Goal: Transaction & Acquisition: Purchase product/service

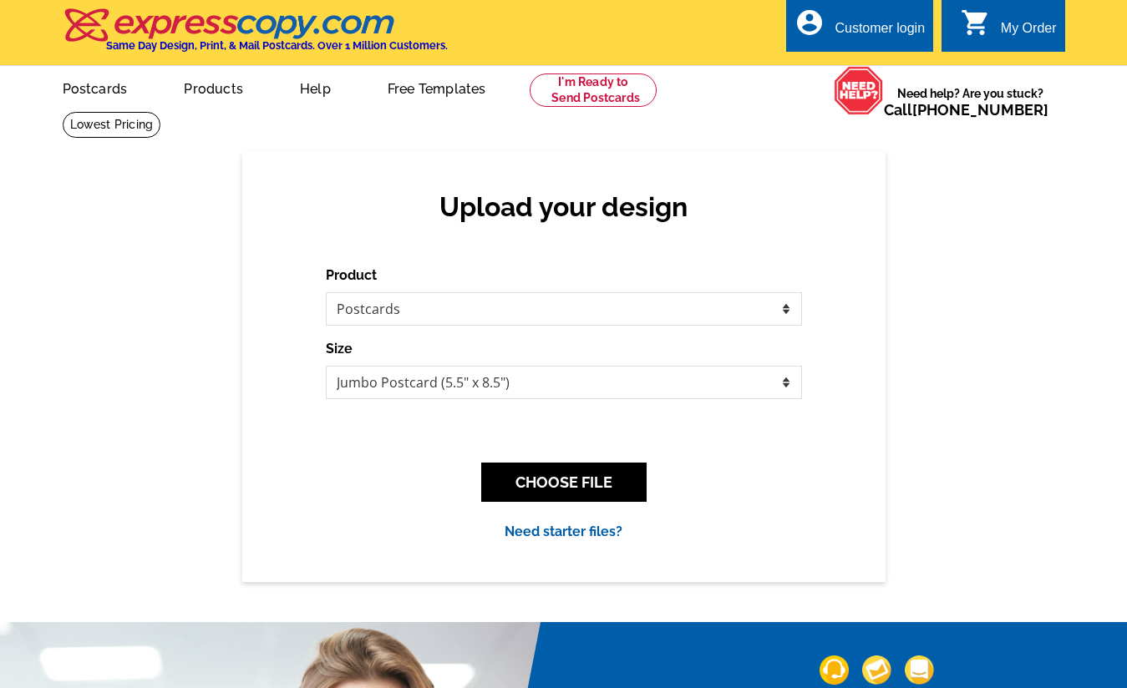
select select "1"
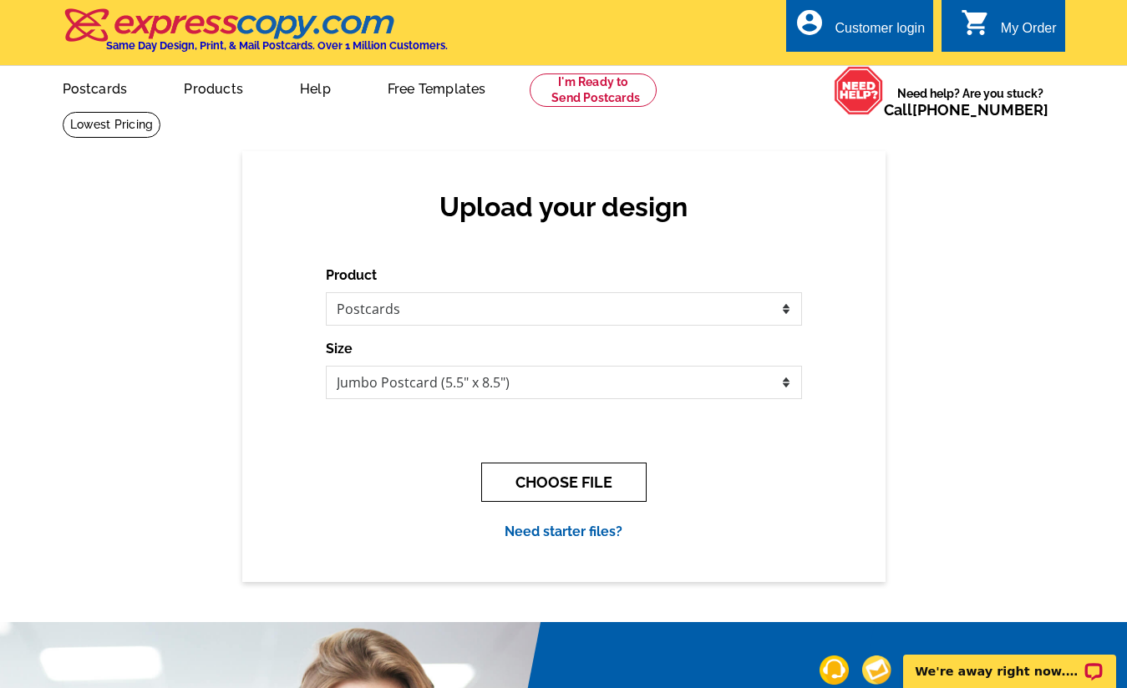
click at [616, 475] on button "CHOOSE FILE" at bounding box center [563, 482] width 165 height 39
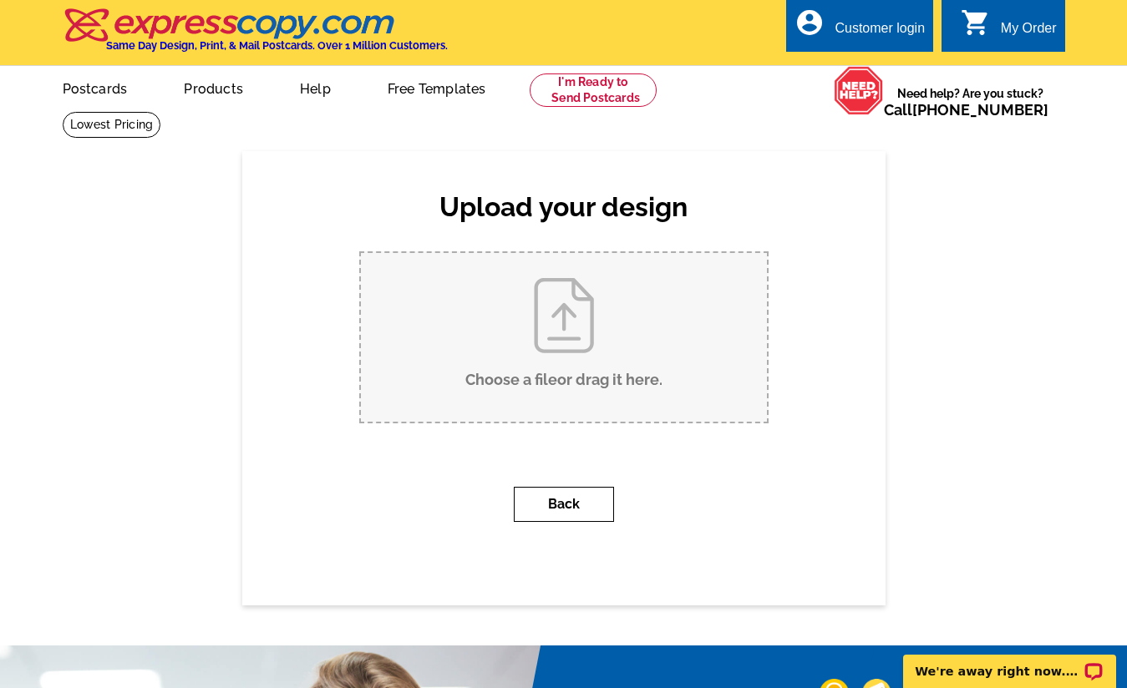
click at [586, 497] on button "Back" at bounding box center [564, 504] width 100 height 35
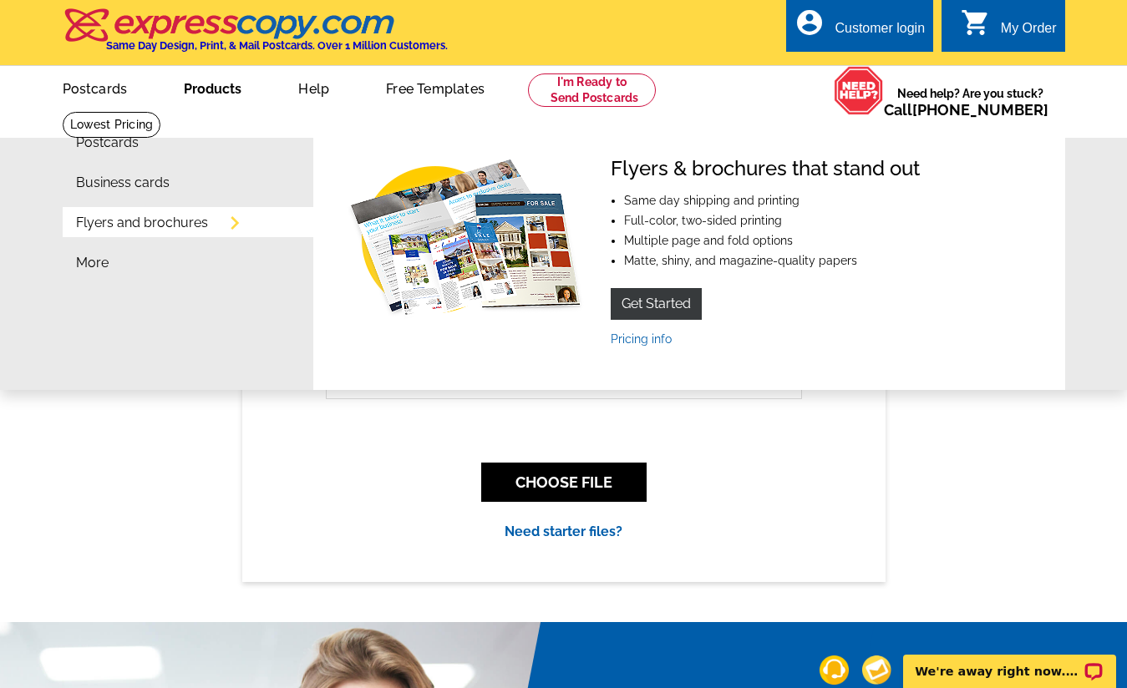
click at [206, 82] on link "Products" at bounding box center [212, 87] width 111 height 39
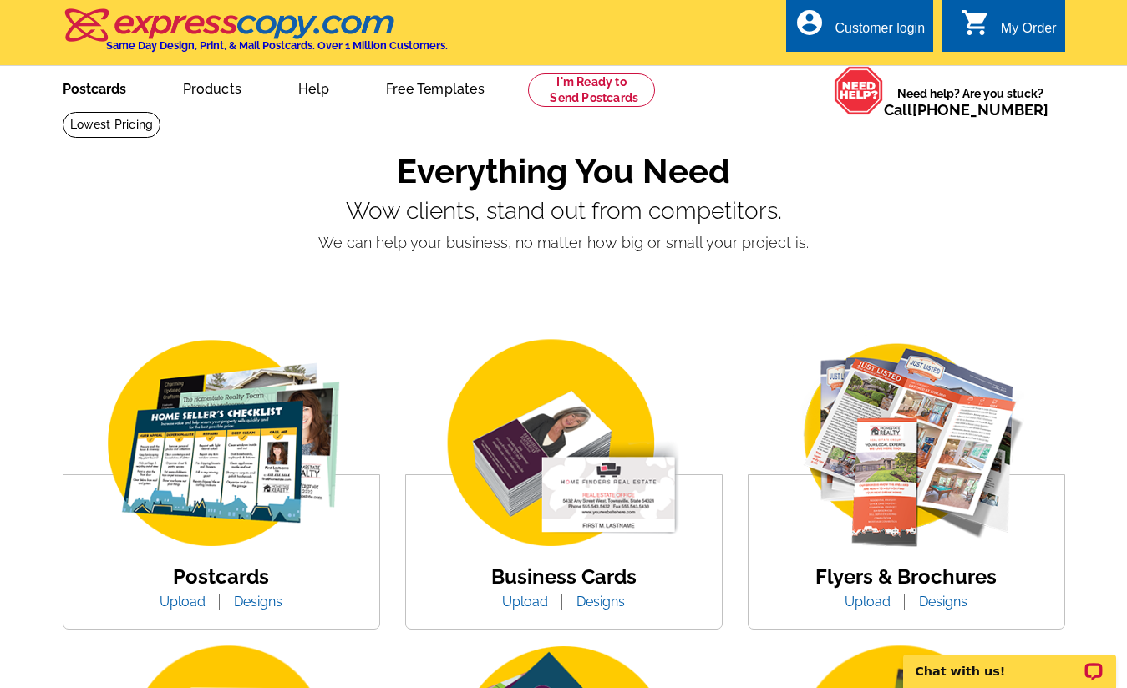
click at [107, 90] on link "Postcards" at bounding box center [94, 87] width 117 height 39
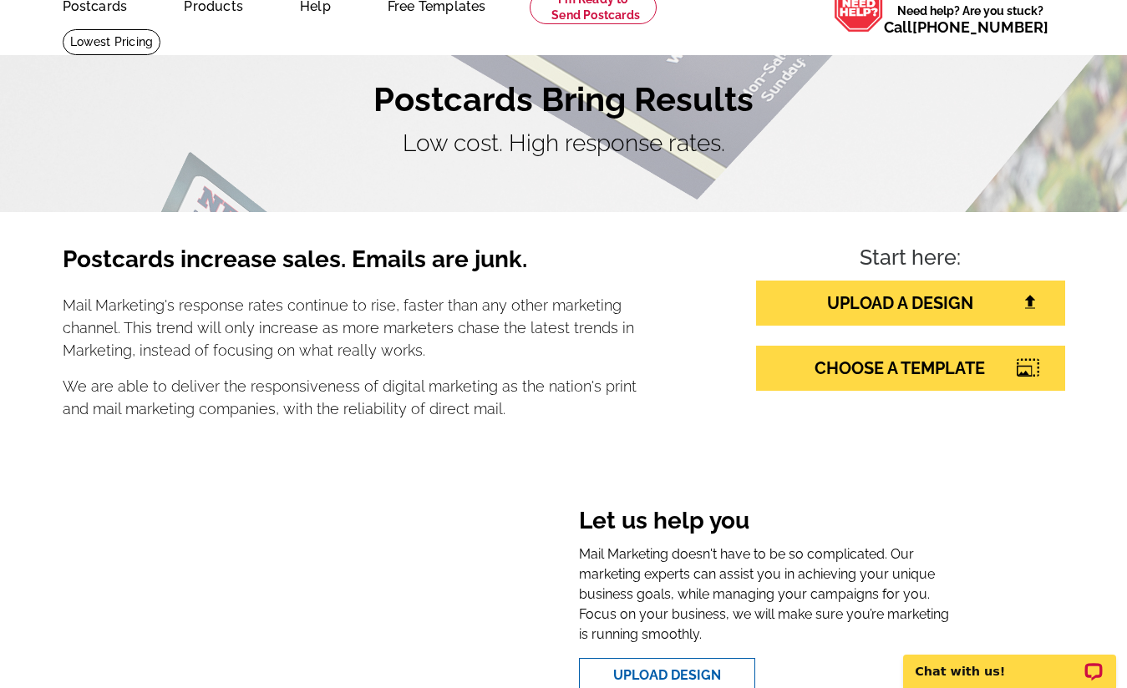
scroll to position [196, 0]
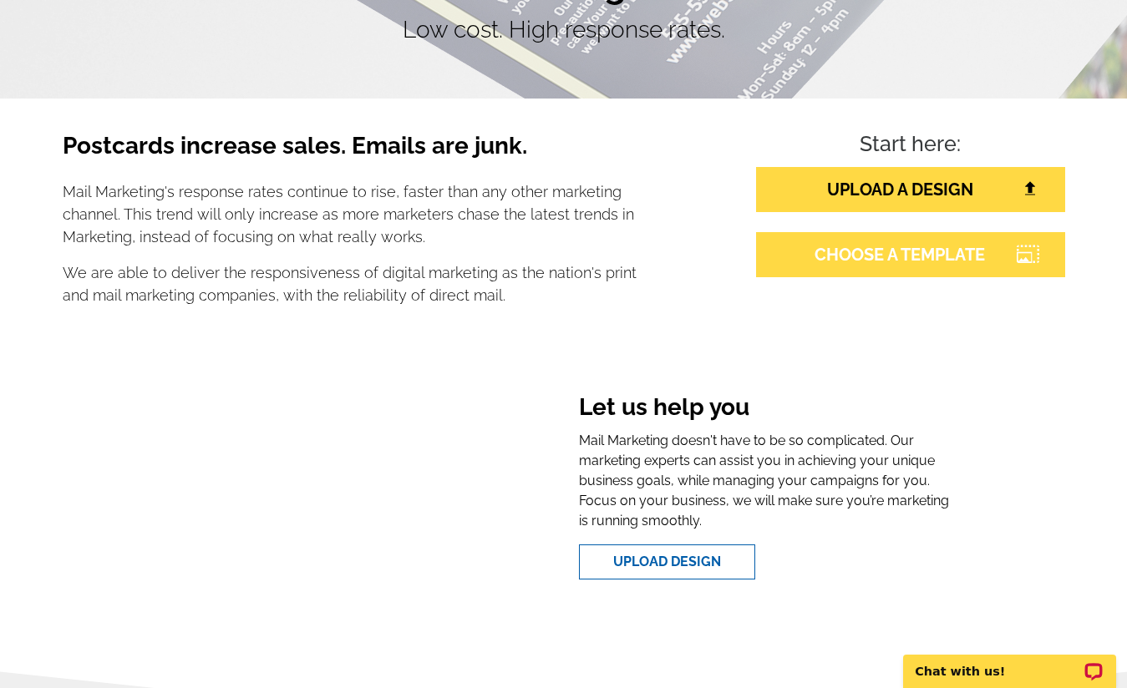
click at [883, 255] on link "CHOOSE A TEMPLATE" at bounding box center [910, 254] width 309 height 45
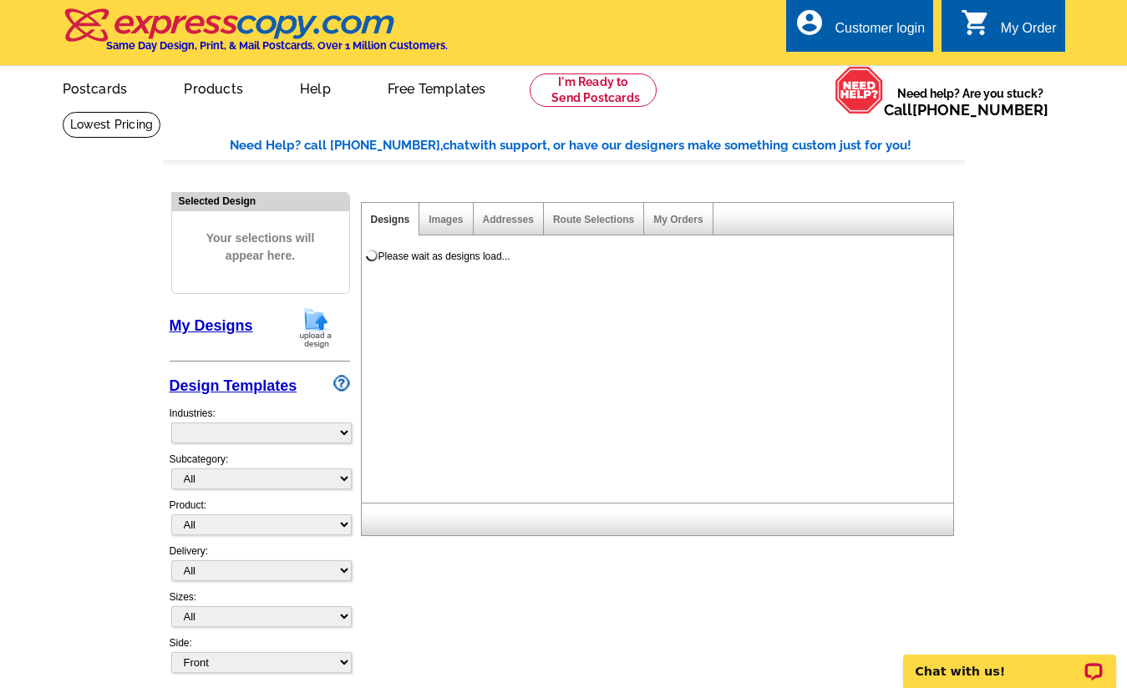
select select "785"
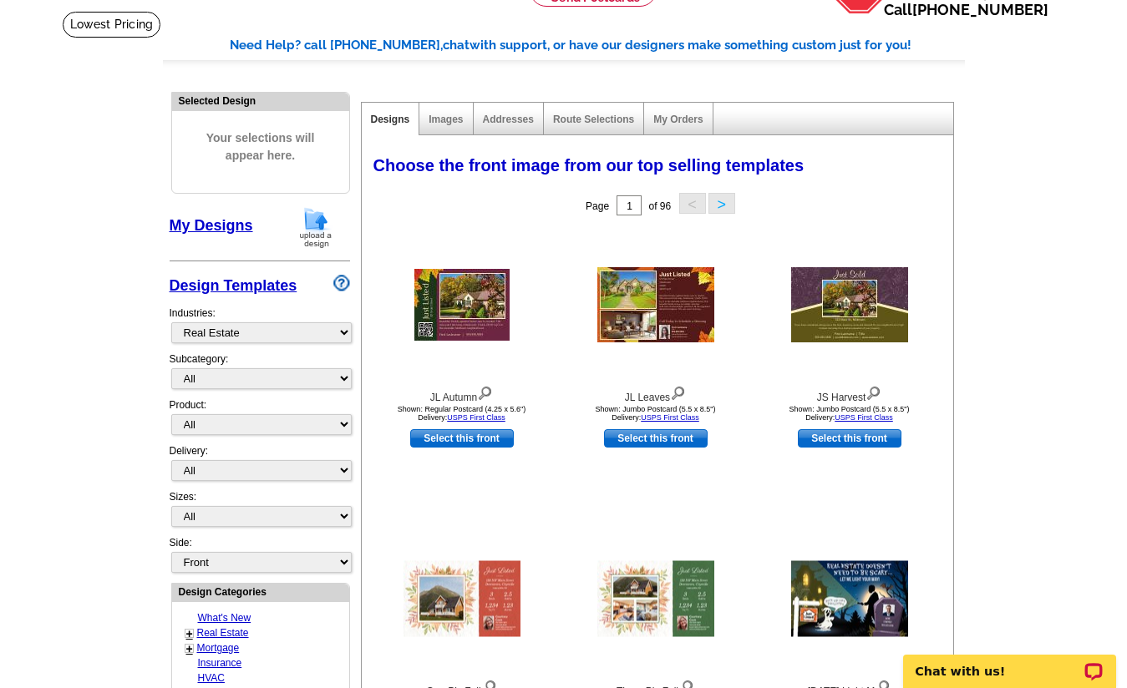
scroll to position [108, 0]
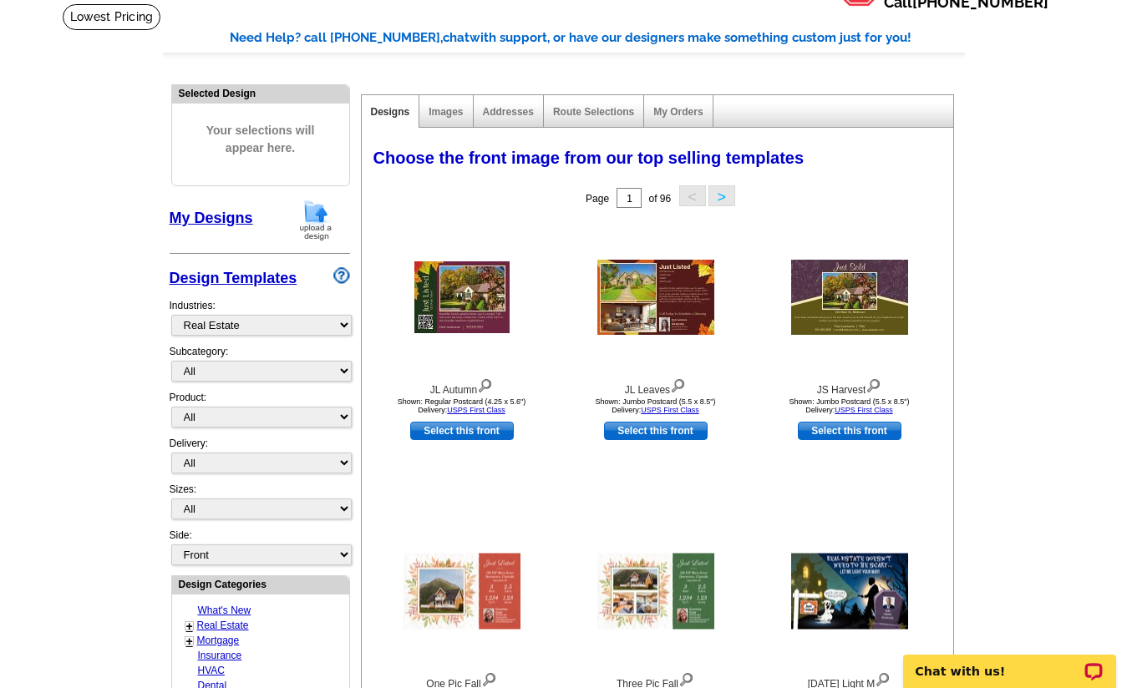
click at [246, 282] on link "Design Templates" at bounding box center [234, 278] width 128 height 17
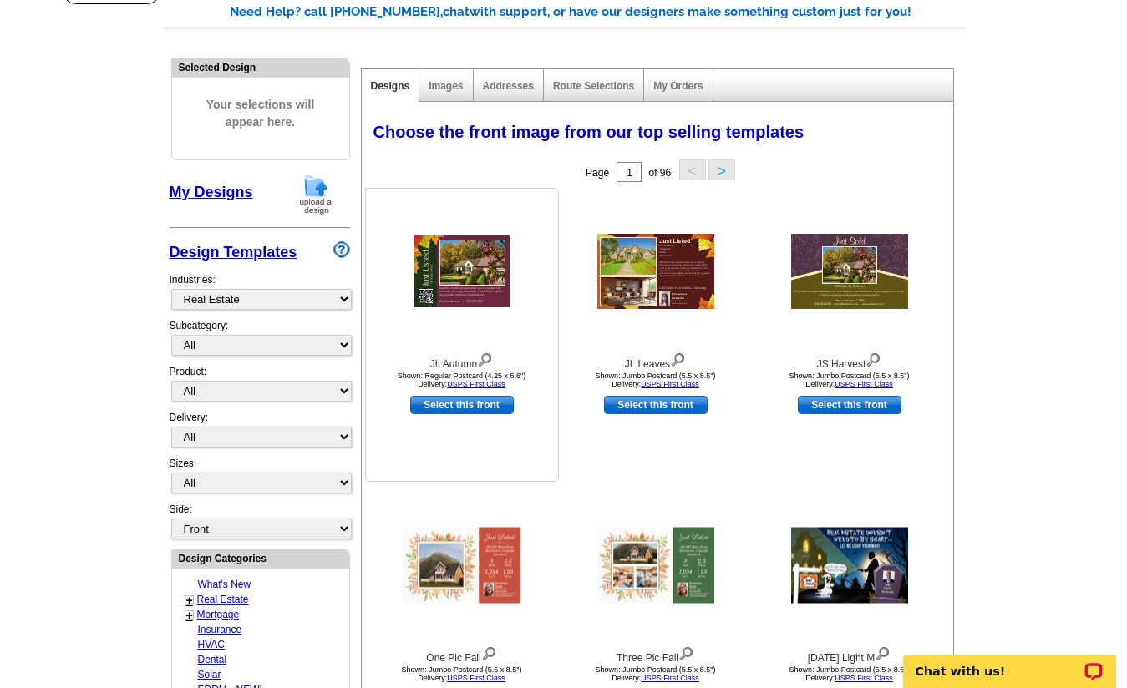
scroll to position [133, 0]
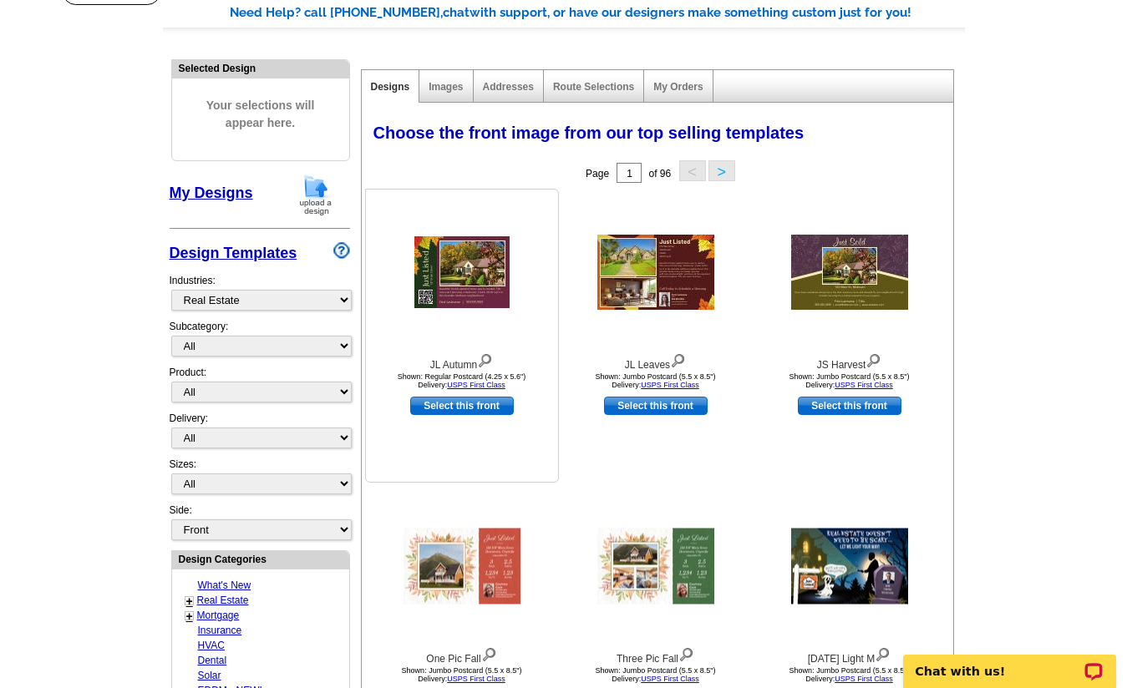
click at [556, 303] on div "JL Autumn Shown: Regular Postcard (4.25 x 5.6") Delivery: USPS First Class" at bounding box center [462, 293] width 192 height 200
click at [227, 190] on link "My Designs" at bounding box center [212, 193] width 84 height 17
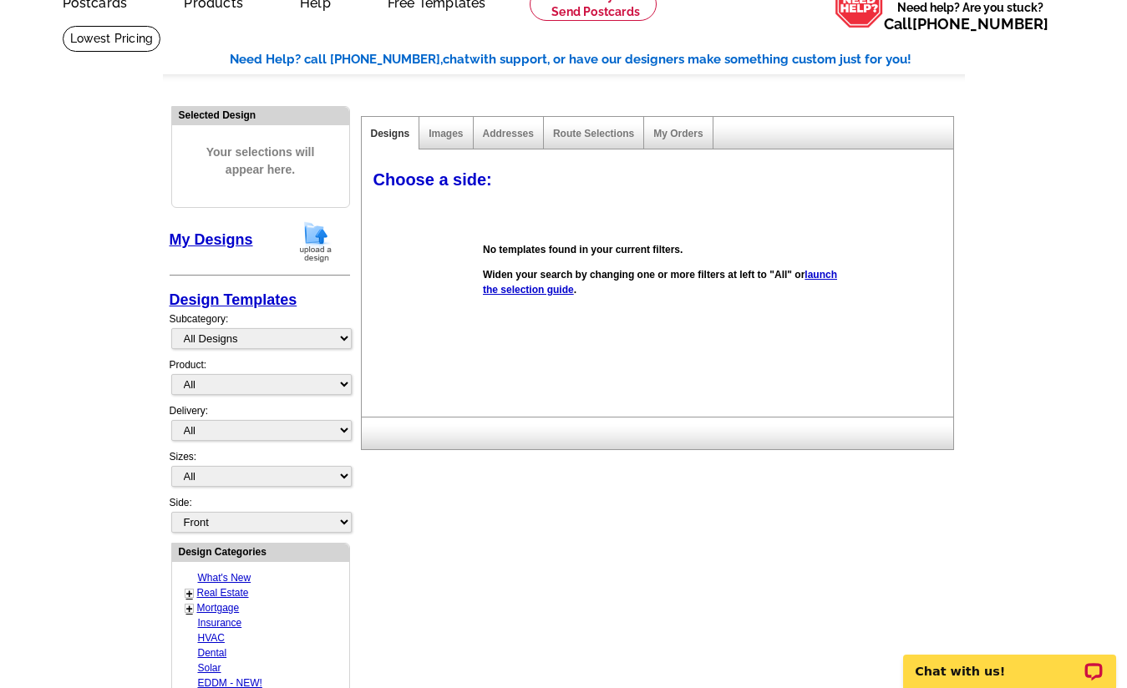
scroll to position [0, 0]
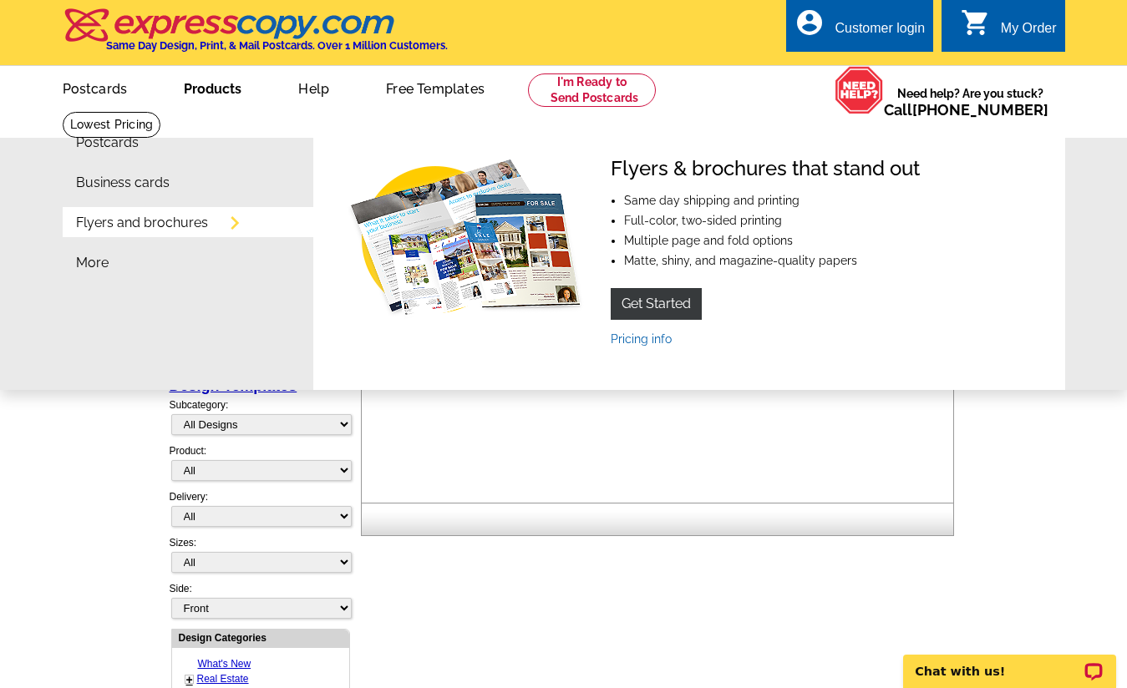
click at [195, 88] on link "Products" at bounding box center [212, 87] width 111 height 39
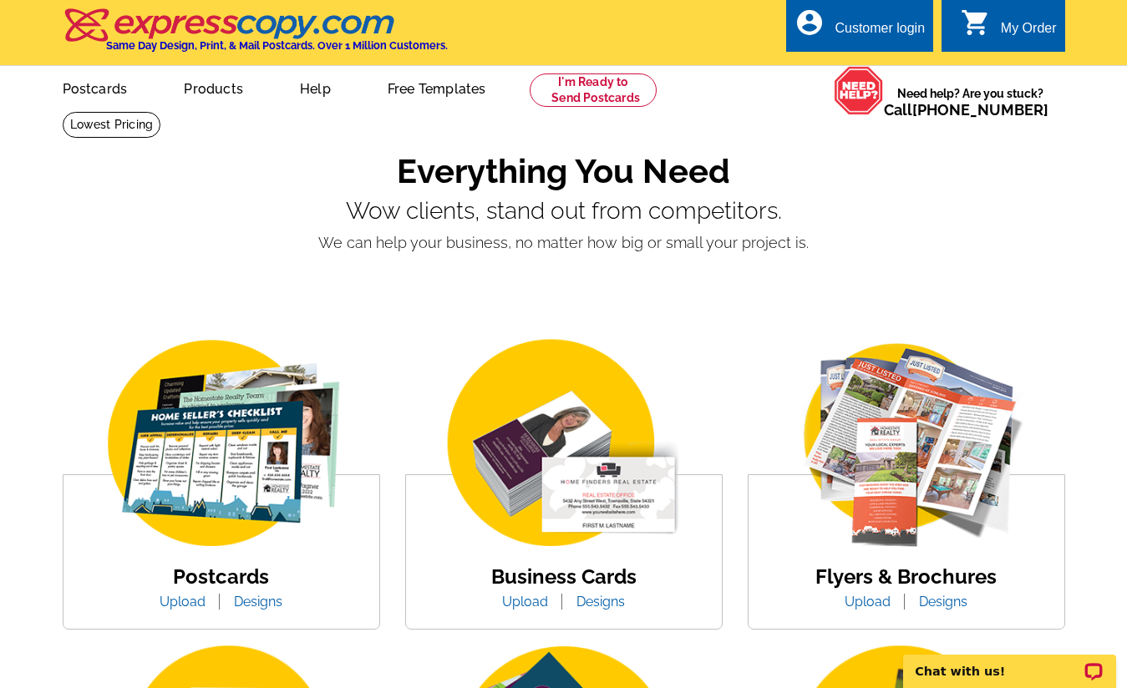
click at [246, 603] on link "Designs" at bounding box center [258, 602] width 74 height 16
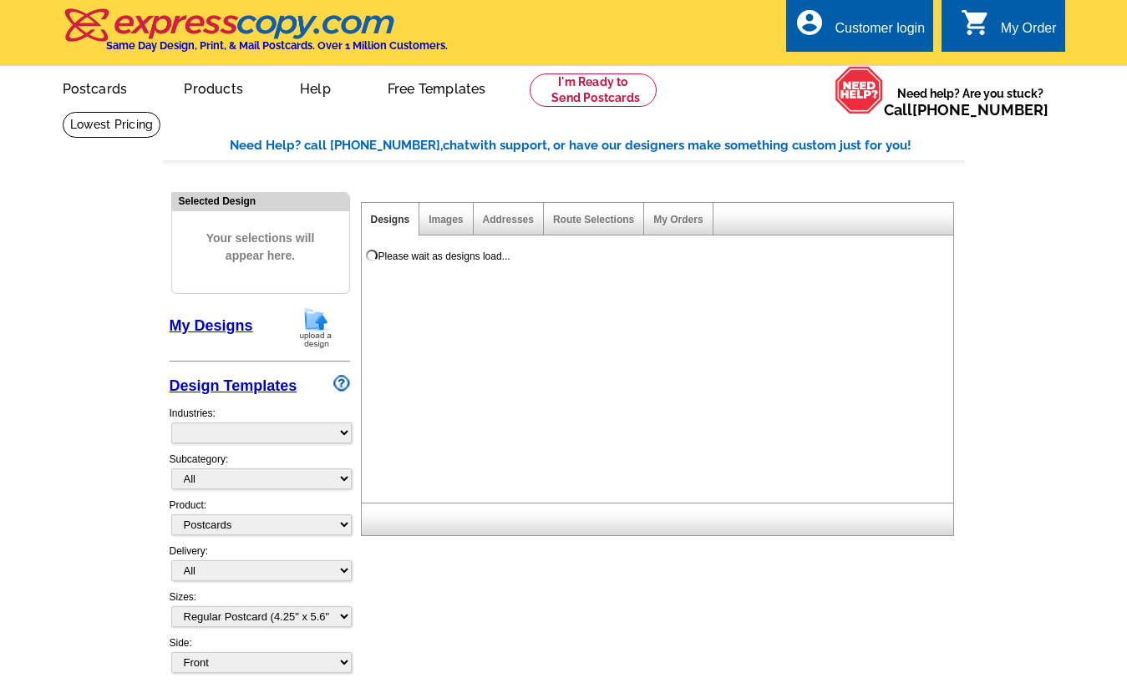
select select "1"
select select "971"
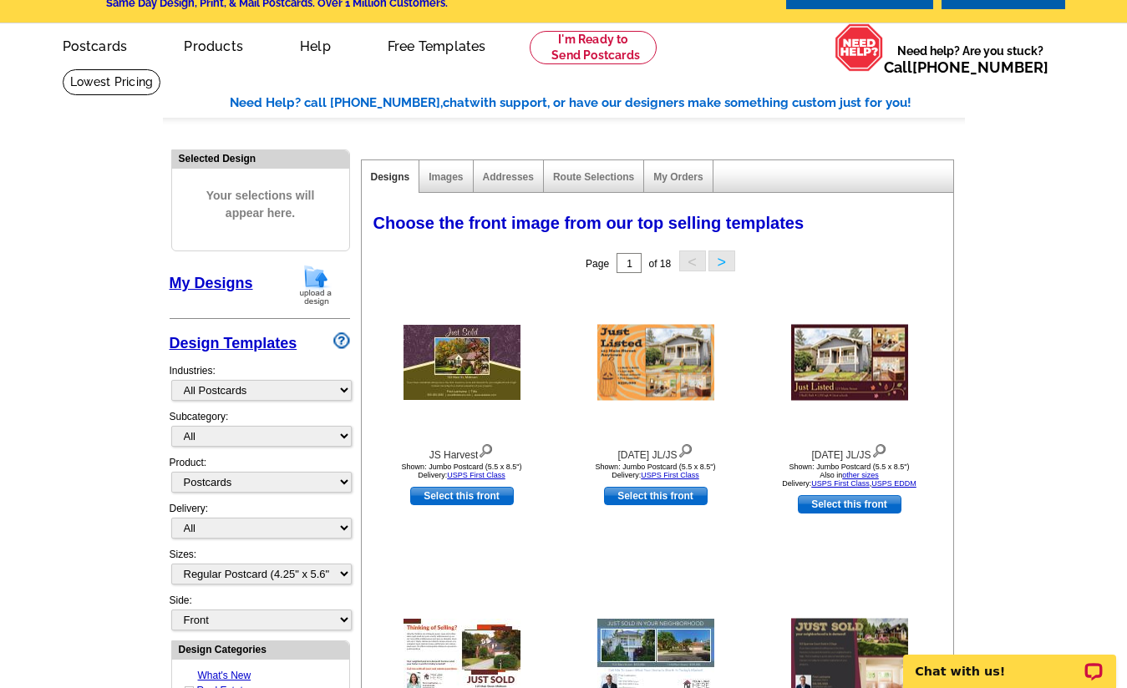
scroll to position [83, 0]
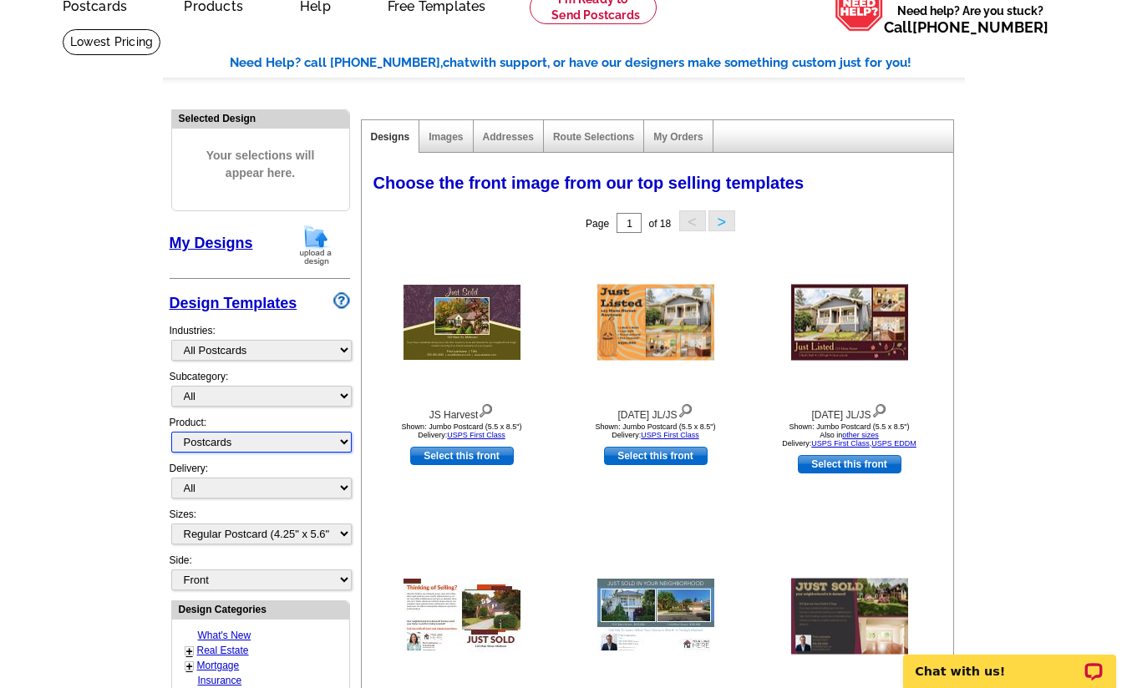
click at [312, 439] on select "All Postcards Letters and flyers Business Cards Door Hangers Greeting Cards" at bounding box center [261, 442] width 180 height 21
click at [171, 432] on select "All Postcards Letters and flyers Business Cards Door Hangers Greeting Cards" at bounding box center [261, 442] width 180 height 21
click at [289, 532] on select "All Jumbo Postcard (5.5" x 8.5") Regular Postcard (4.25" x 5.6") Panoramic Post…" at bounding box center [261, 534] width 180 height 21
select select "3"
click at [171, 524] on select "All Jumbo Postcard (5.5" x 8.5") Regular Postcard (4.25" x 5.6") Panoramic Post…" at bounding box center [261, 534] width 180 height 21
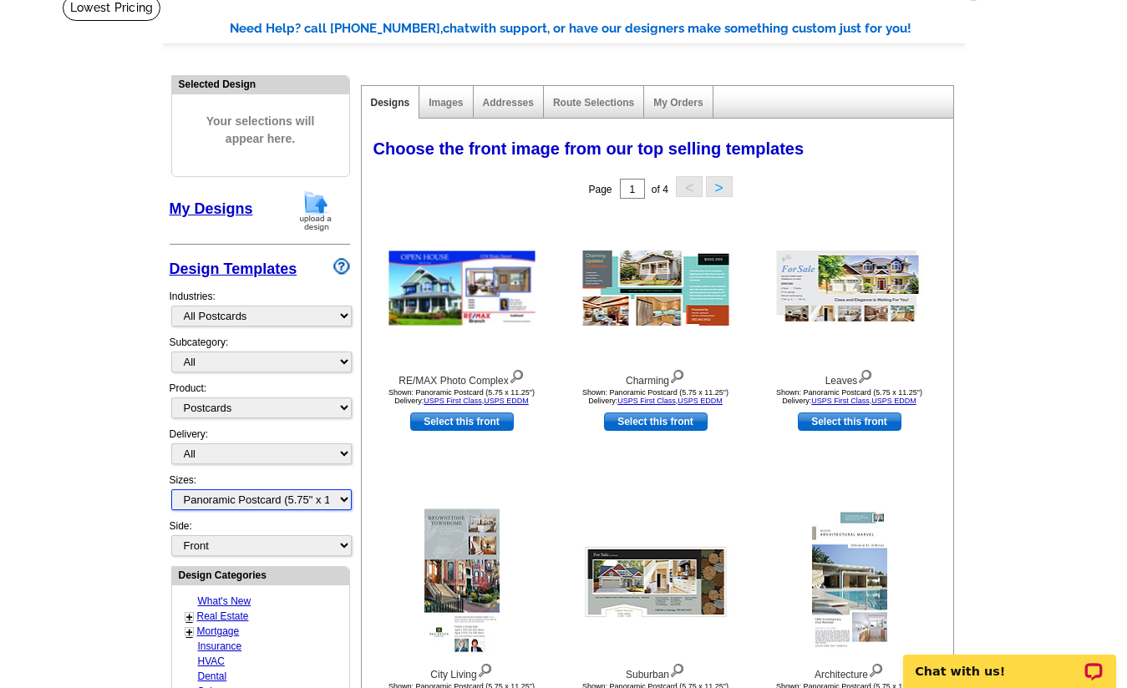
scroll to position [152, 0]
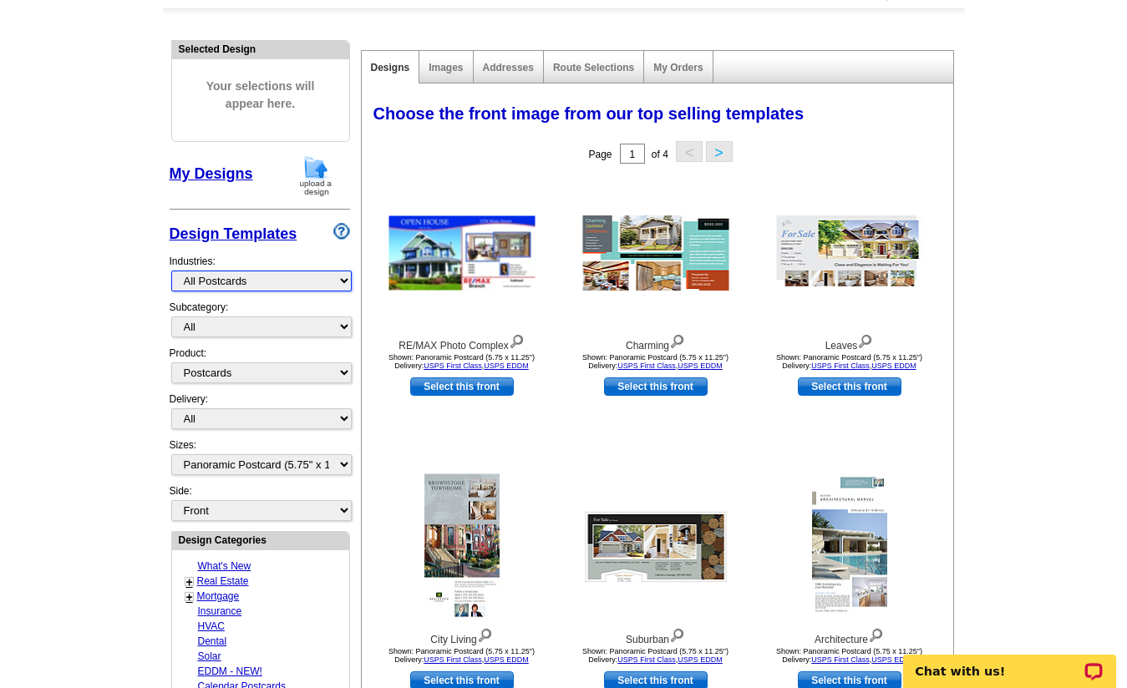
click at [216, 276] on select "What's New Real Estate Mortgage Insurance HVAC Dental Solar EDDM - NEW! Calenda…" at bounding box center [261, 281] width 180 height 21
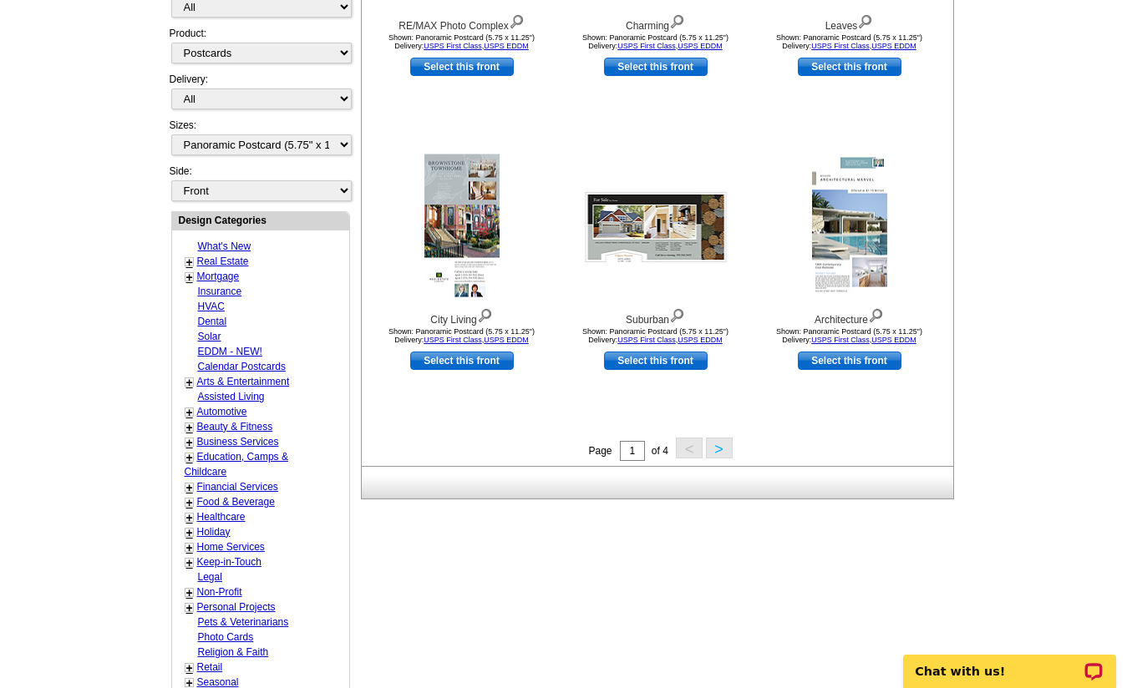
scroll to position [477, 0]
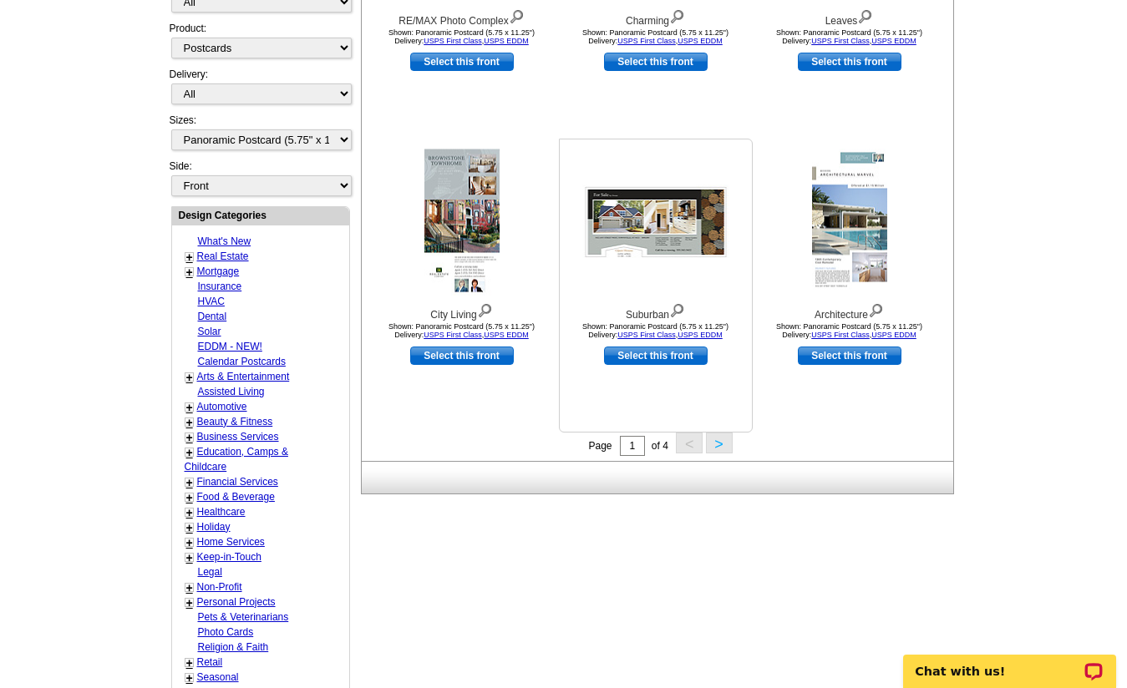
click at [662, 304] on div "Suburban" at bounding box center [656, 311] width 184 height 23
click at [658, 358] on link "Select this front" at bounding box center [656, 356] width 104 height 18
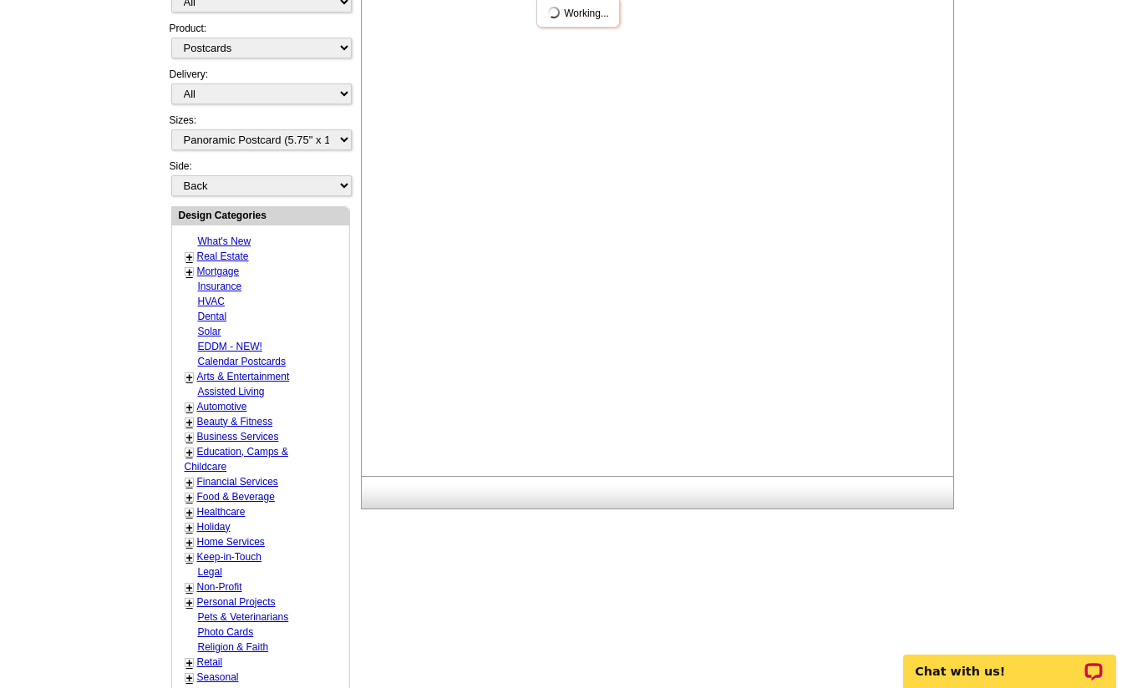
scroll to position [0, 0]
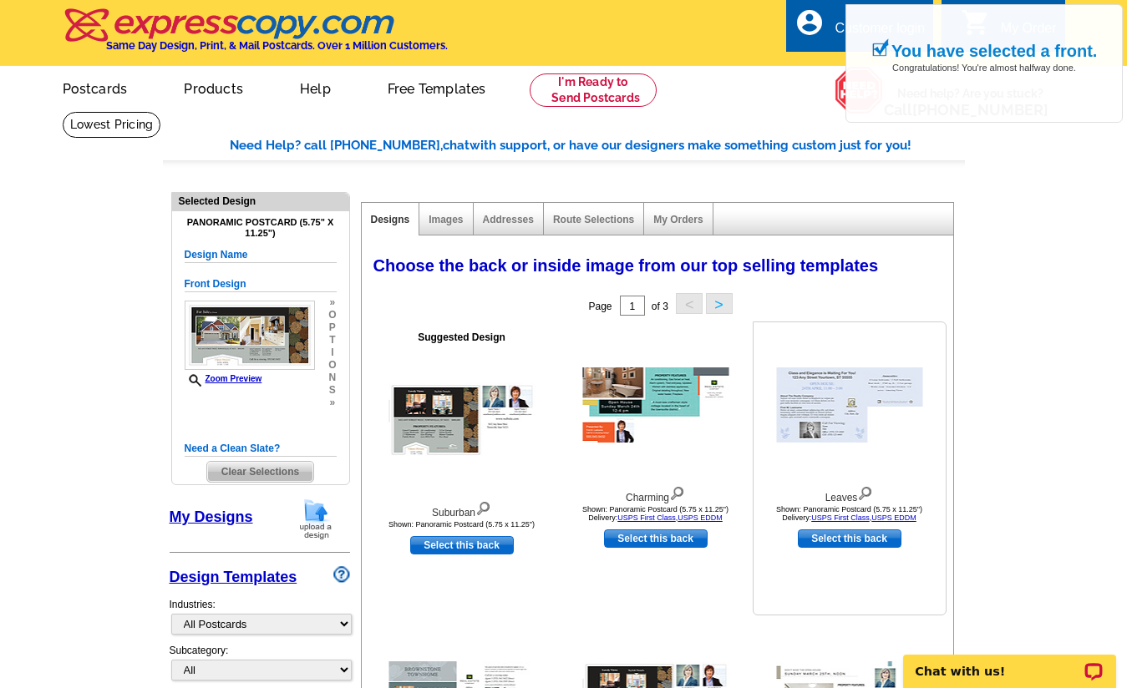
click at [816, 538] on link "Select this back" at bounding box center [850, 539] width 104 height 18
select select "front"
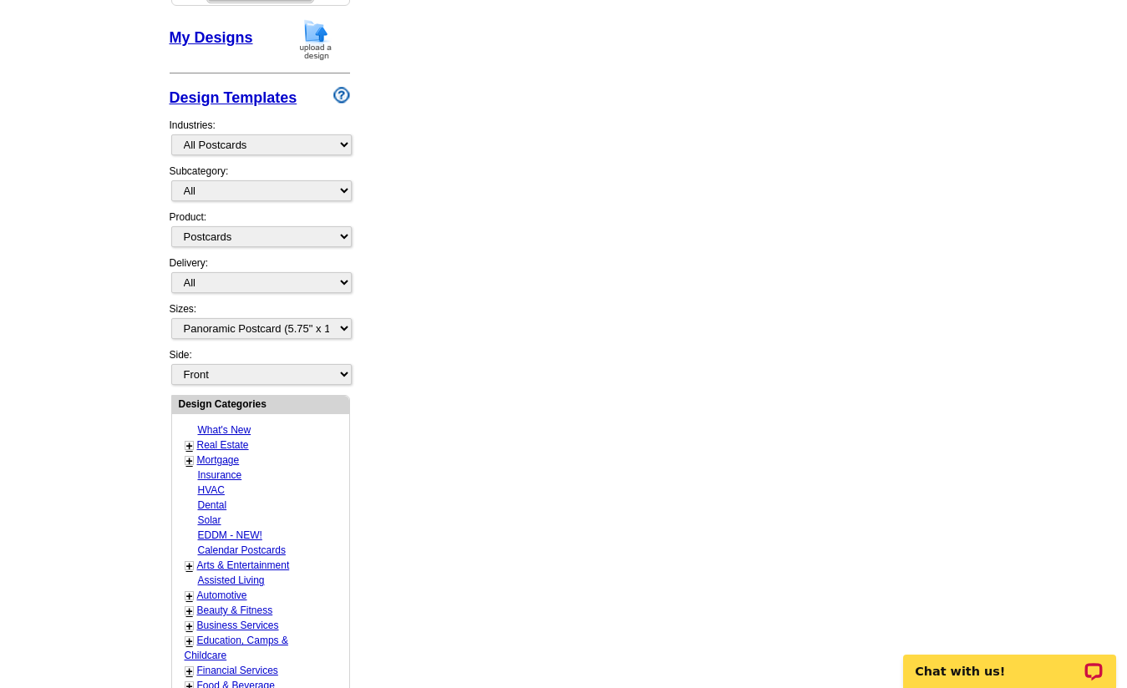
scroll to position [723, 0]
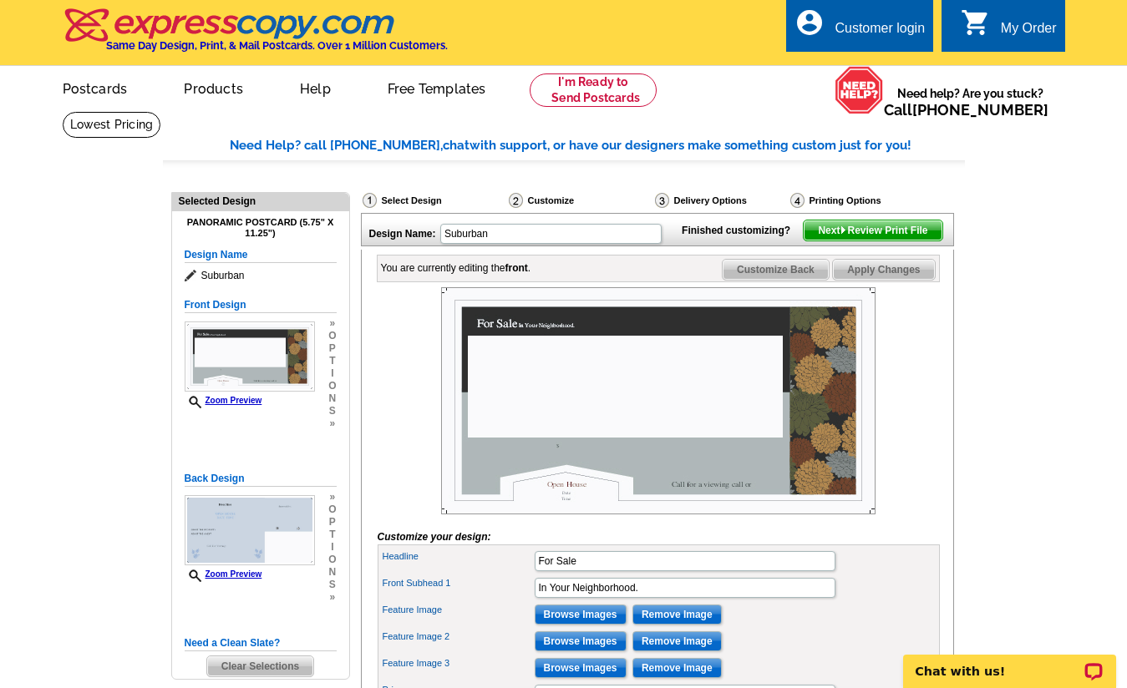
click at [906, 241] on span "Next Review Print File" at bounding box center [873, 231] width 138 height 20
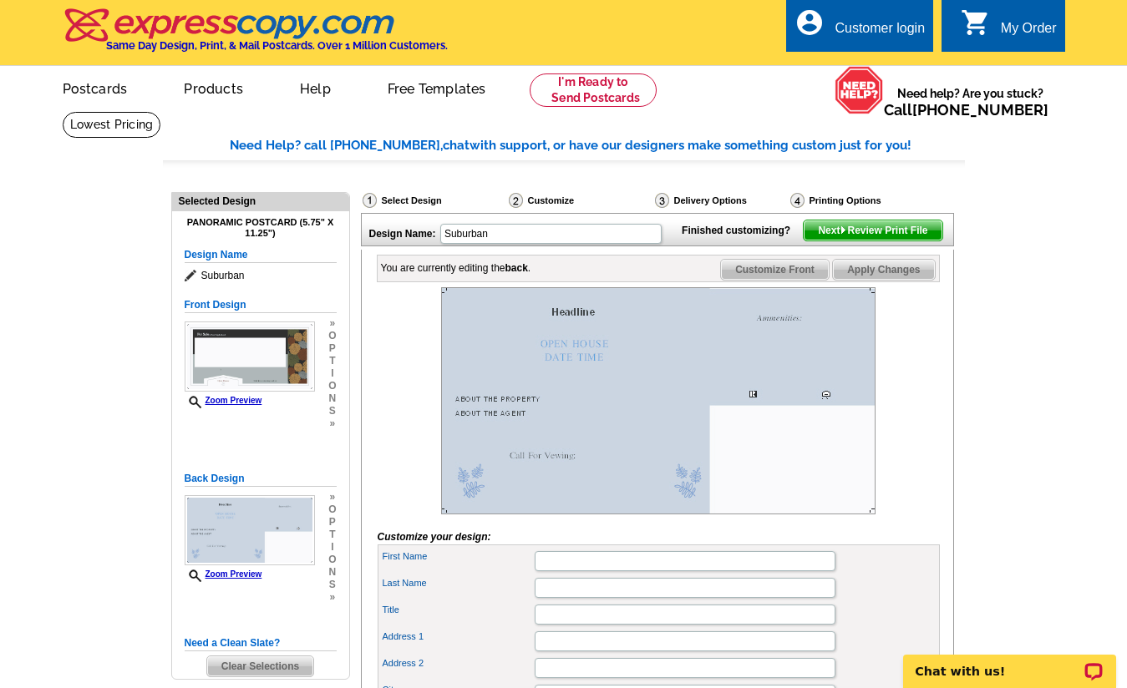
click at [840, 241] on span "Next Review Print File" at bounding box center [873, 231] width 138 height 20
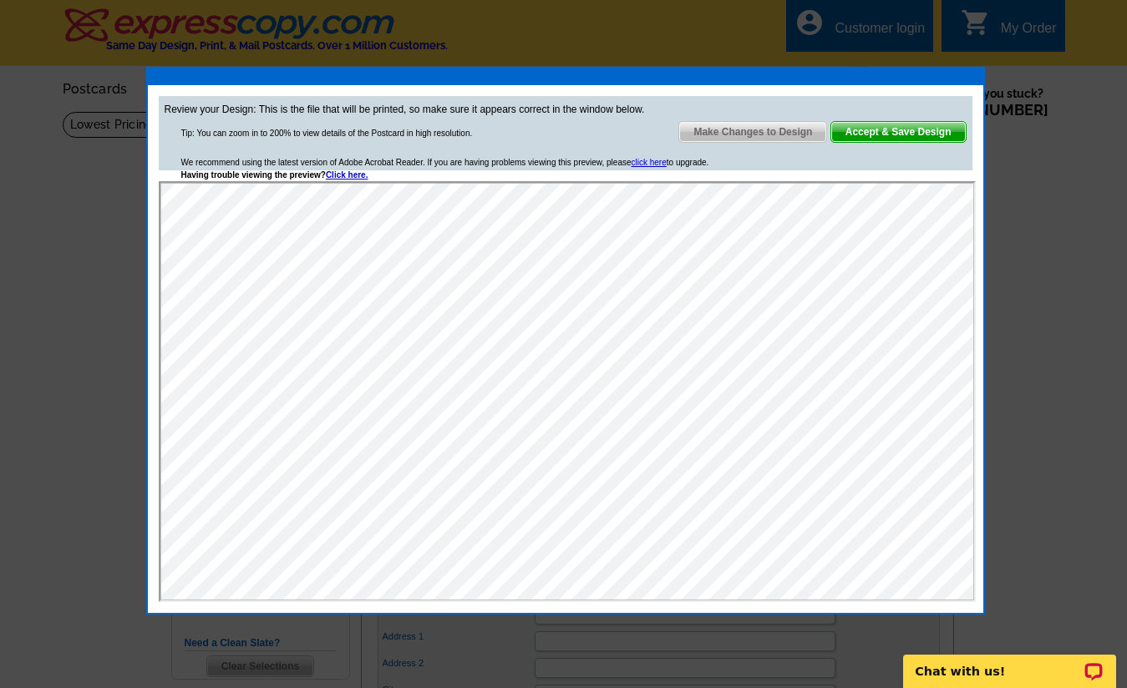
click at [901, 135] on span "Accept & Save Design" at bounding box center [898, 132] width 135 height 20
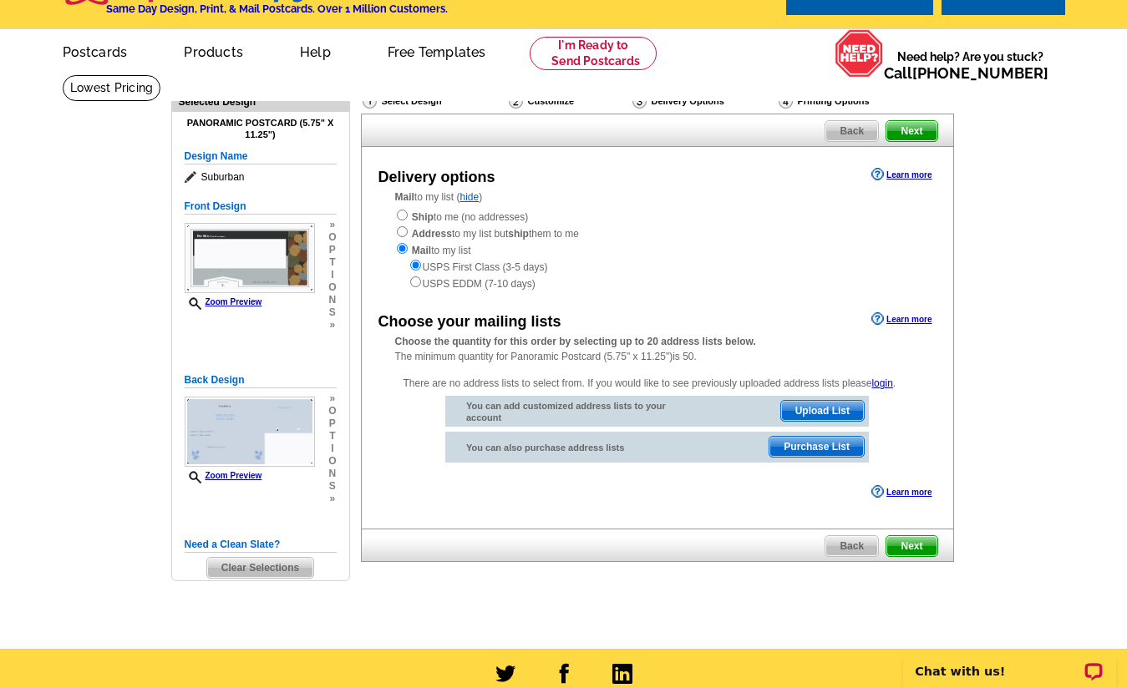
scroll to position [38, 0]
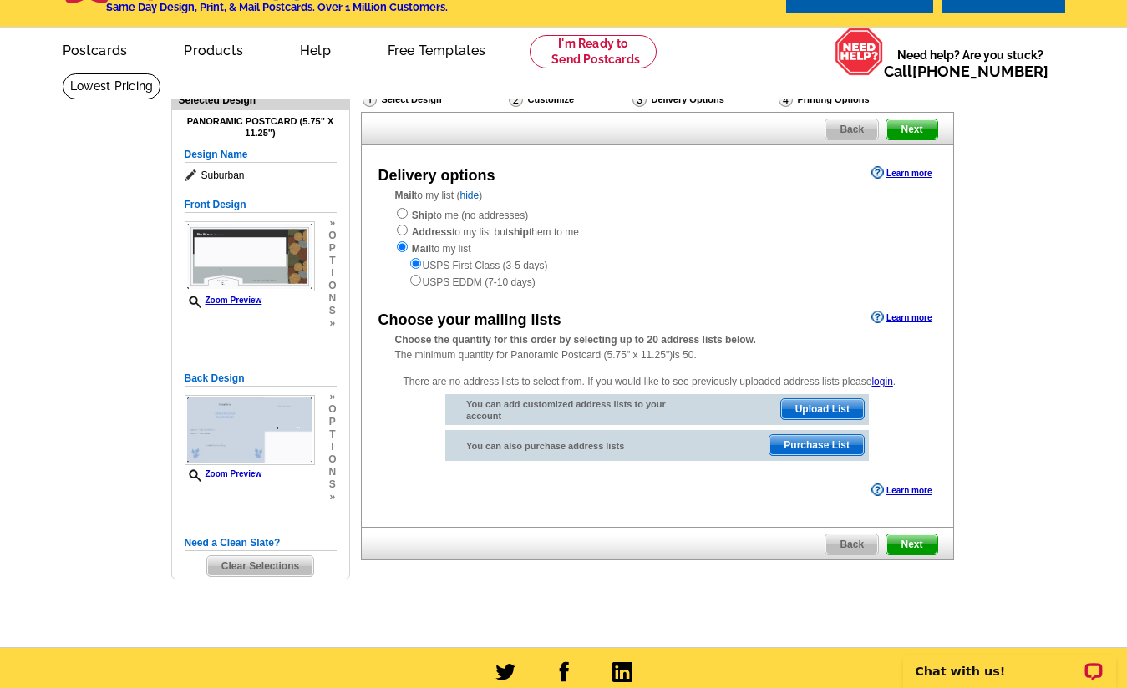
click at [911, 491] on link "Learn more" at bounding box center [901, 490] width 60 height 13
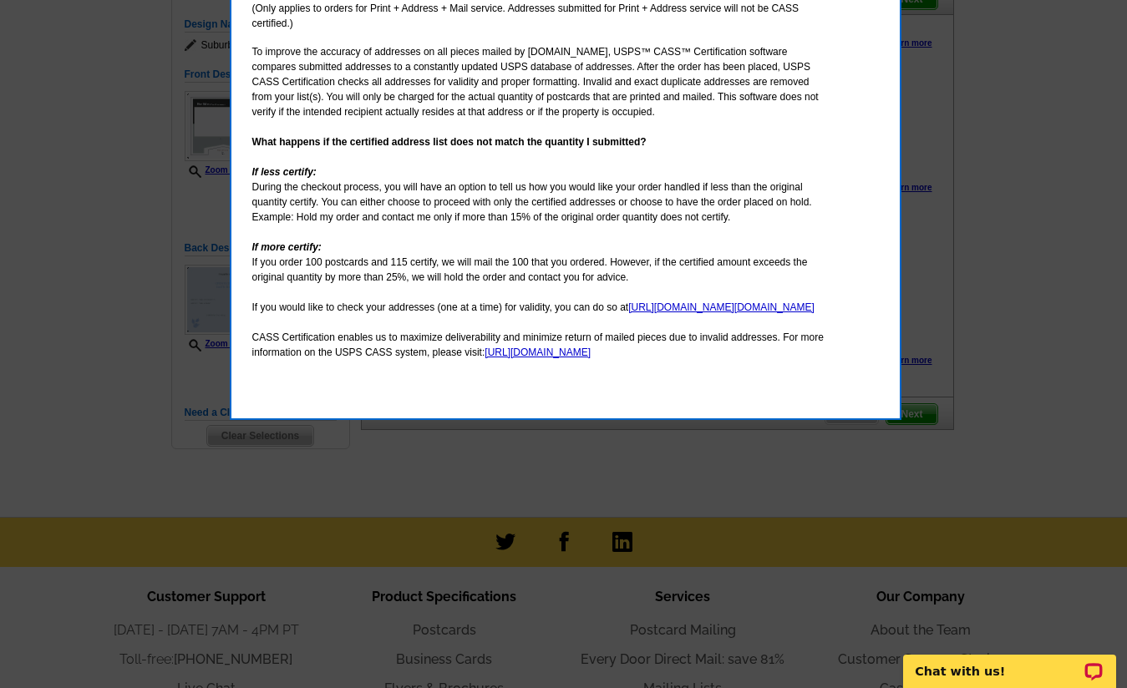
scroll to position [0, 0]
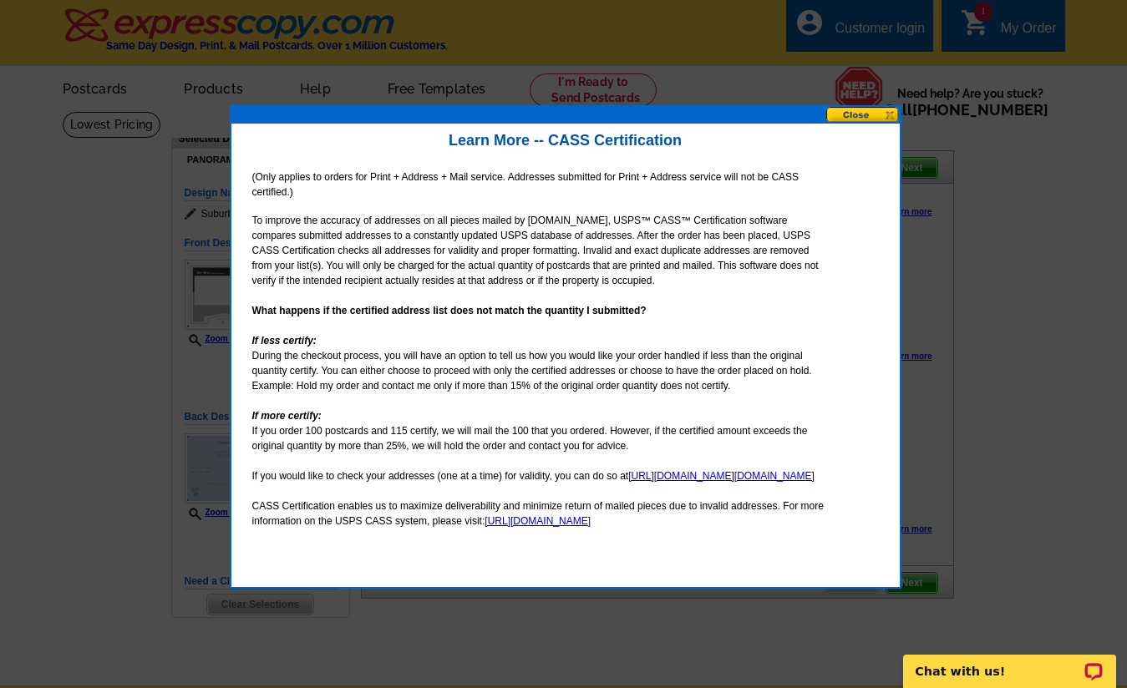
click at [889, 114] on button at bounding box center [863, 115] width 74 height 16
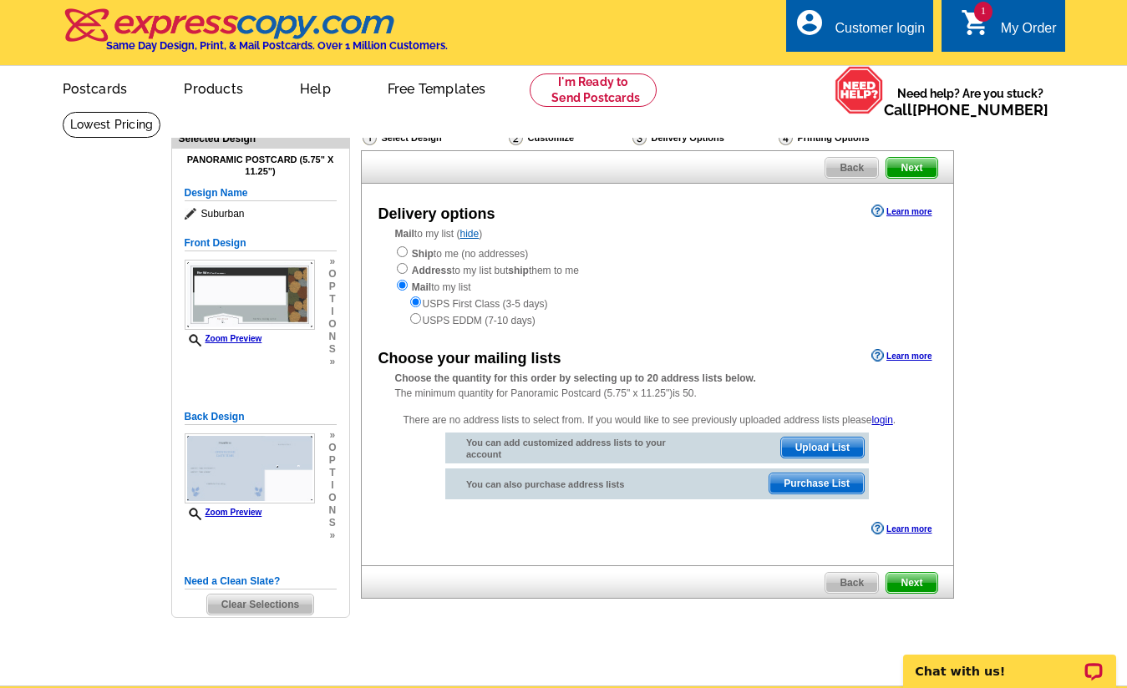
click at [825, 448] on span "Upload List" at bounding box center [822, 448] width 83 height 20
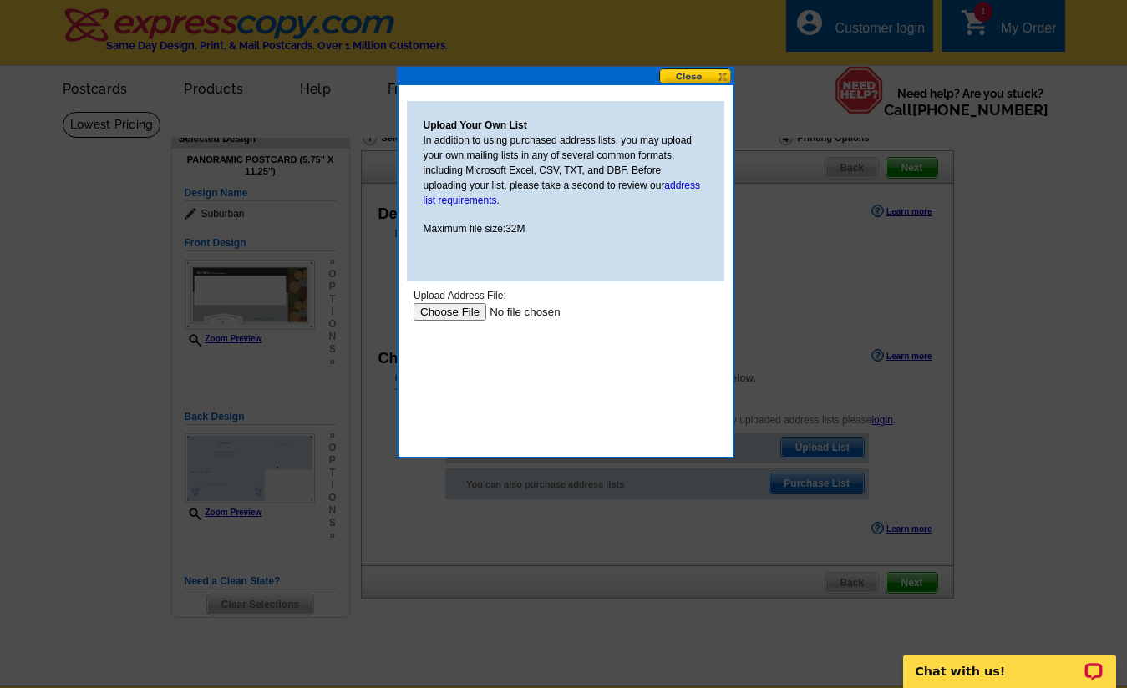
click at [719, 74] on button at bounding box center [696, 77] width 74 height 16
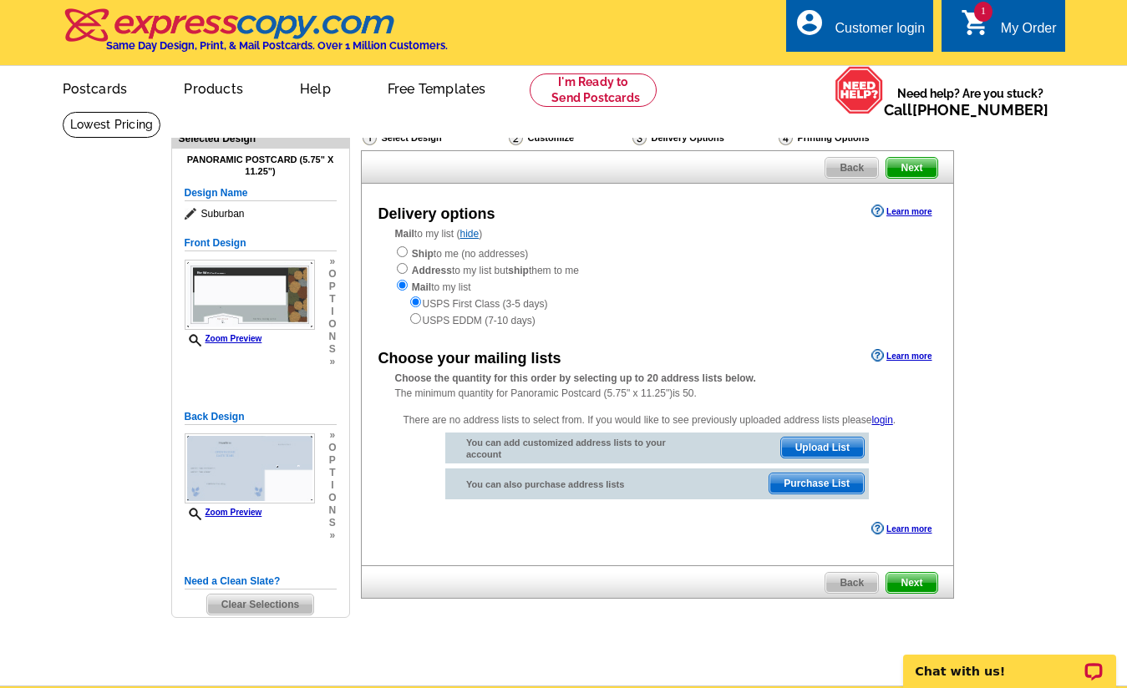
click at [810, 481] on span "Purchase List" at bounding box center [816, 484] width 94 height 20
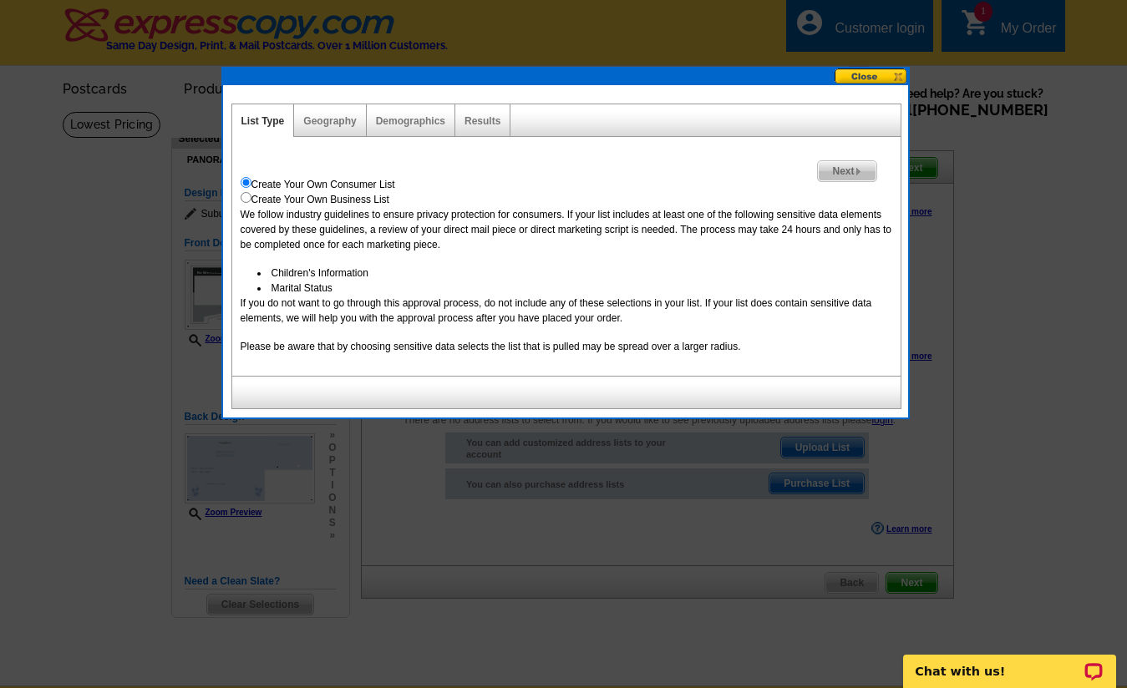
click at [845, 172] on span "Next" at bounding box center [847, 171] width 58 height 20
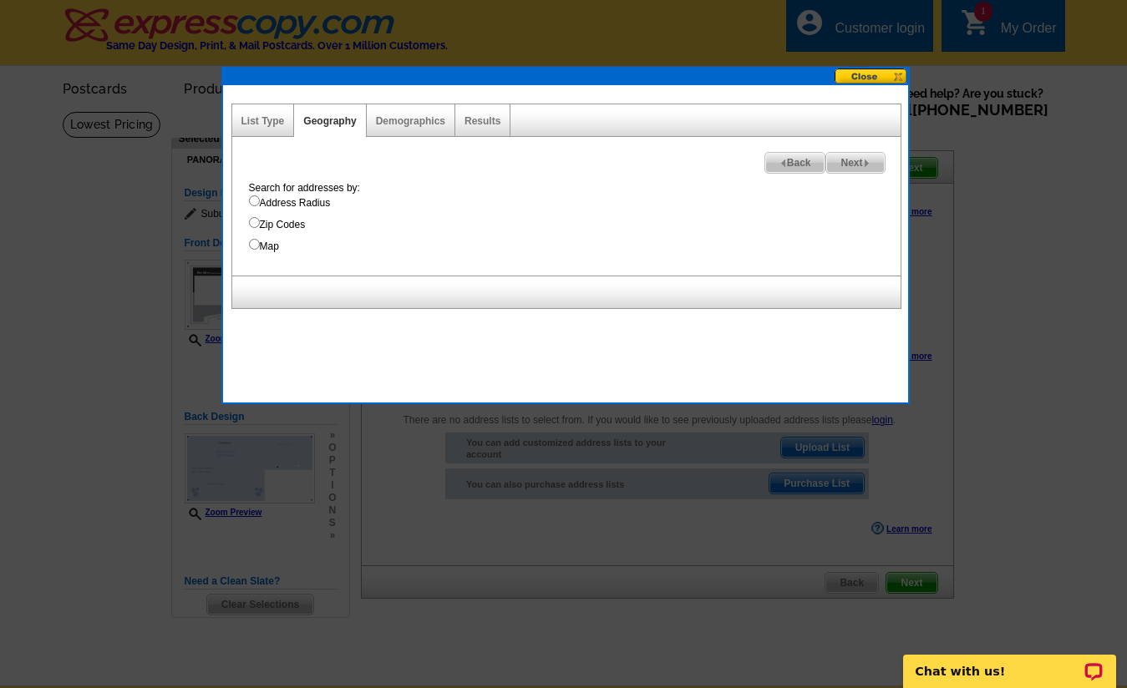
click at [255, 221] on input "Zip Codes" at bounding box center [254, 222] width 11 height 11
radio input "true"
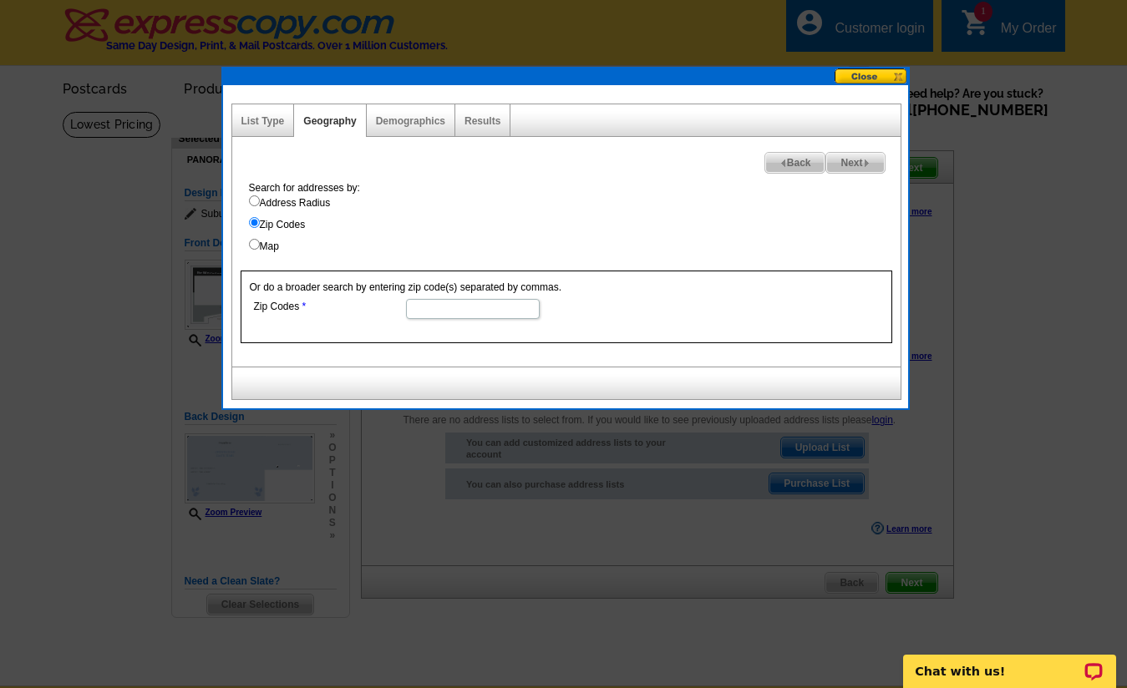
click at [415, 307] on input "Zip Codes" at bounding box center [473, 309] width 134 height 20
type input "55110"
click at [871, 165] on span "Next" at bounding box center [855, 163] width 58 height 20
select select
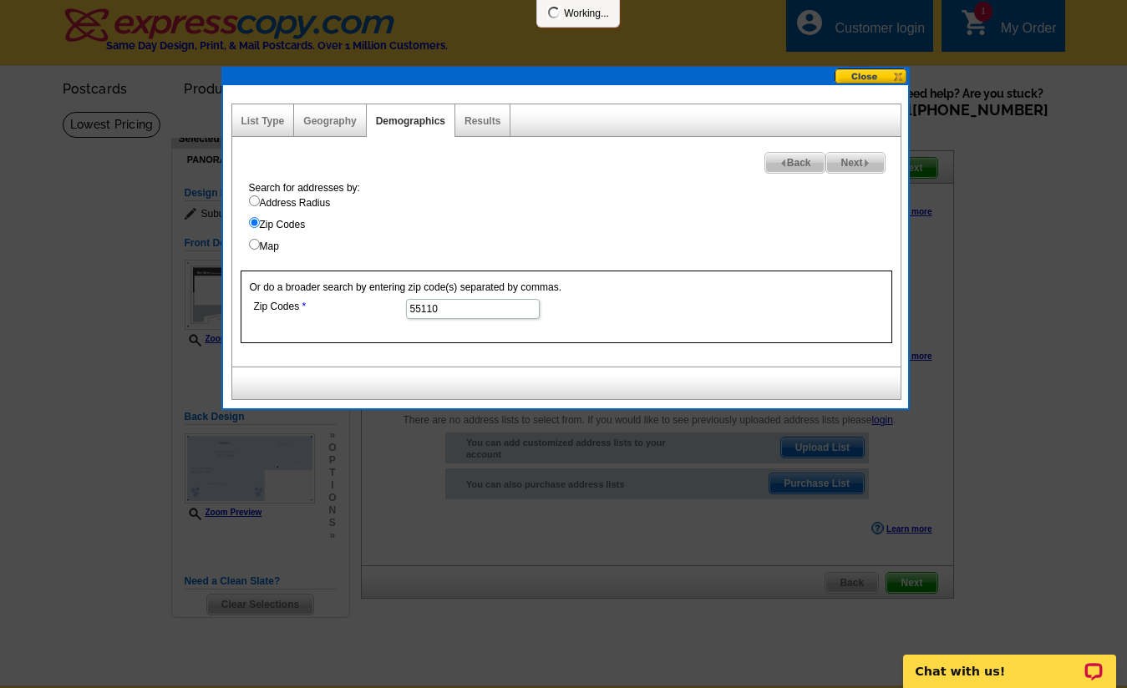
select select
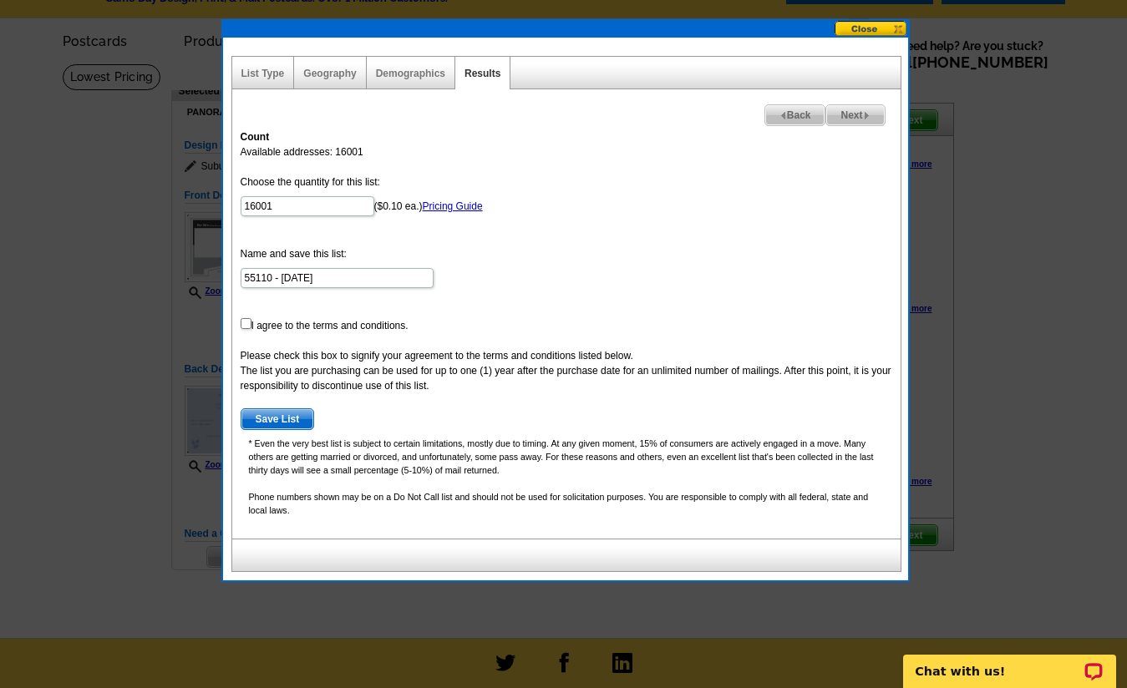
scroll to position [53, 0]
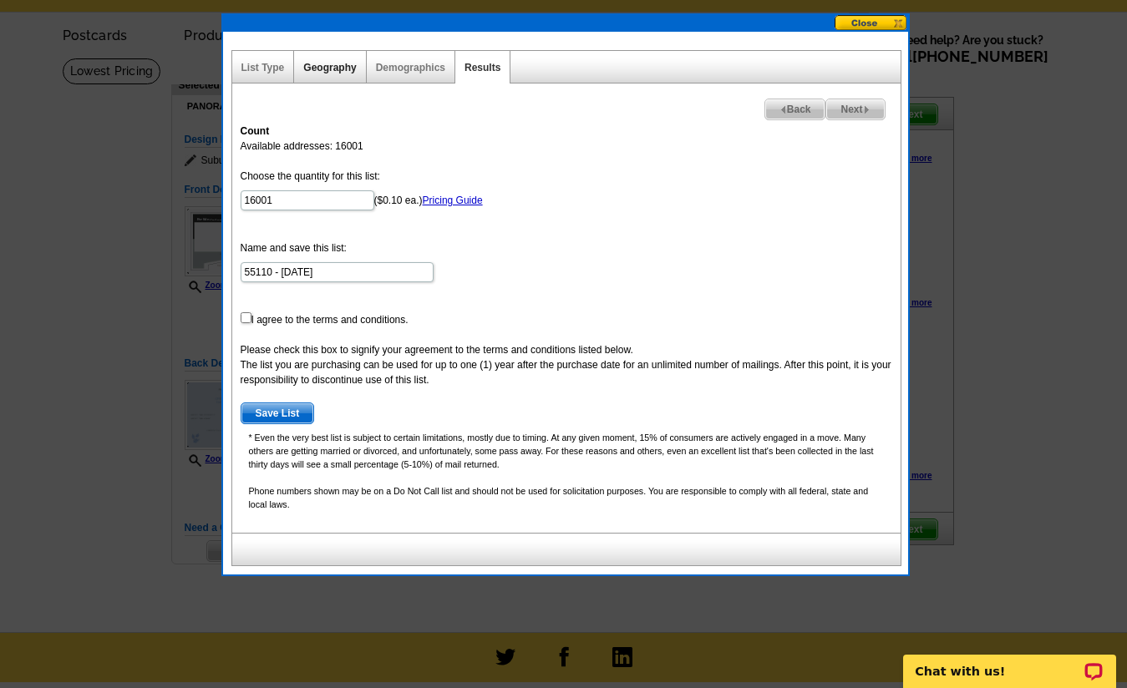
click at [338, 63] on link "Geography" at bounding box center [329, 68] width 53 height 12
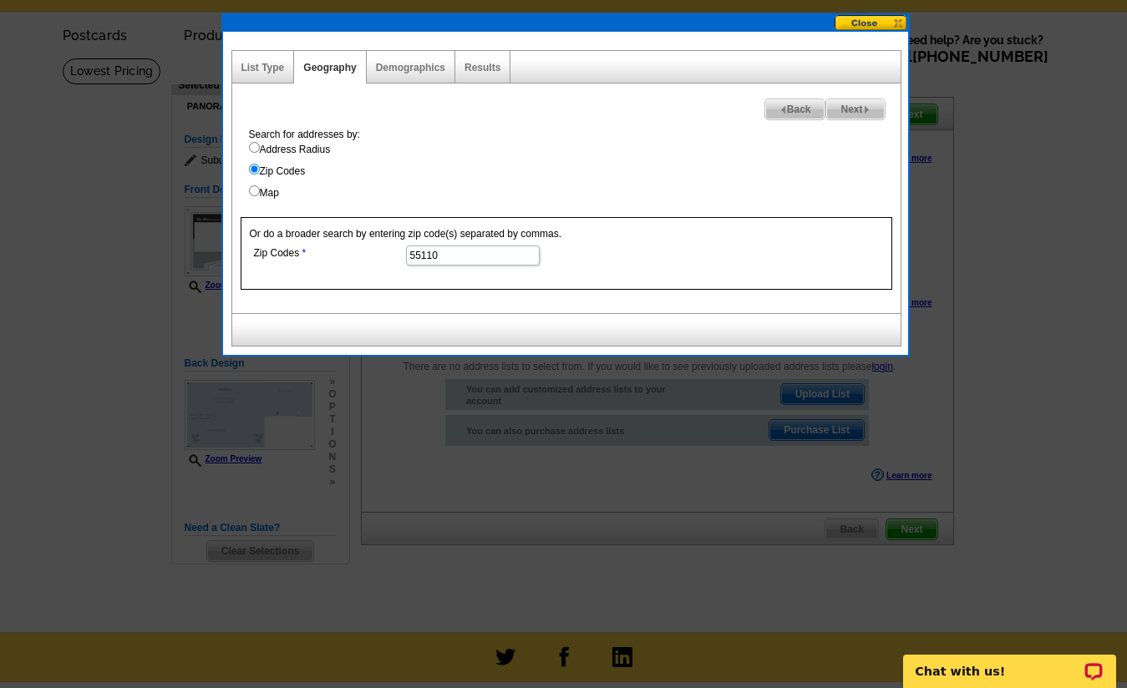
click at [459, 255] on input "55110" at bounding box center [473, 256] width 134 height 20
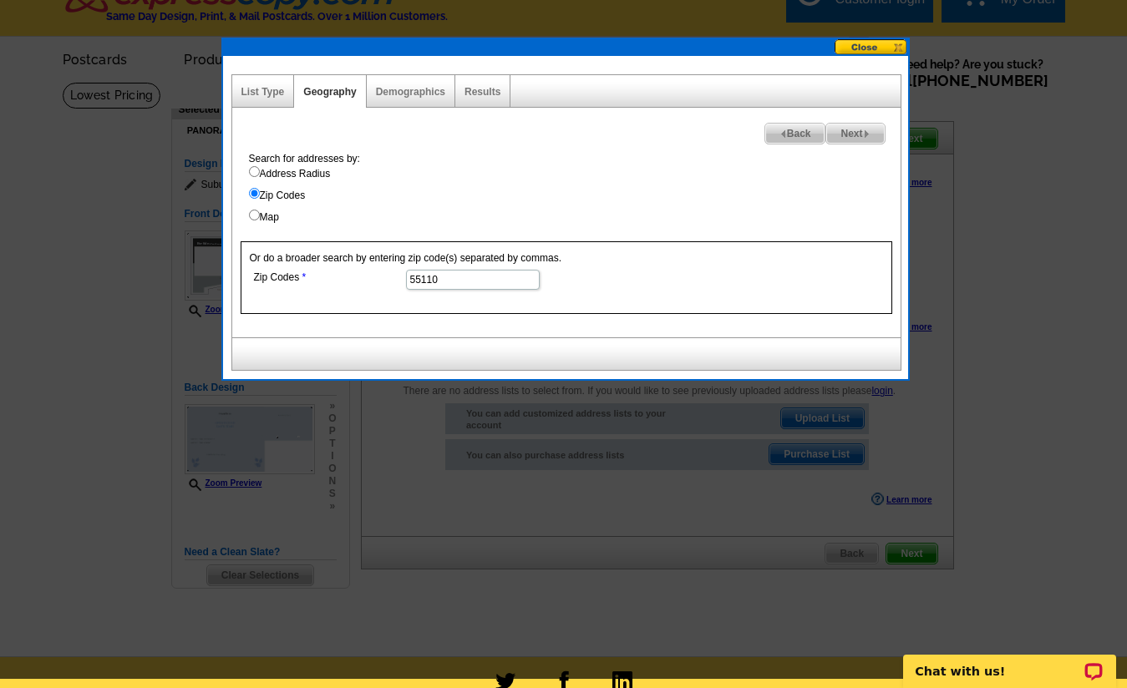
scroll to position [20, 0]
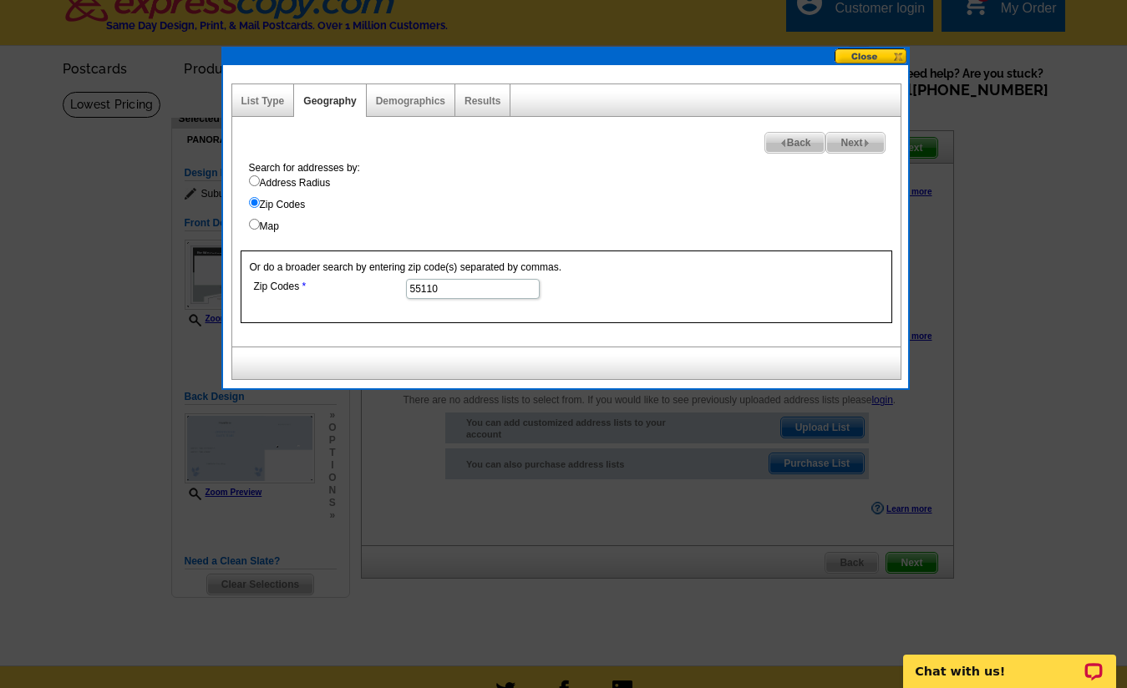
click at [865, 135] on span "Next" at bounding box center [855, 143] width 58 height 20
select select
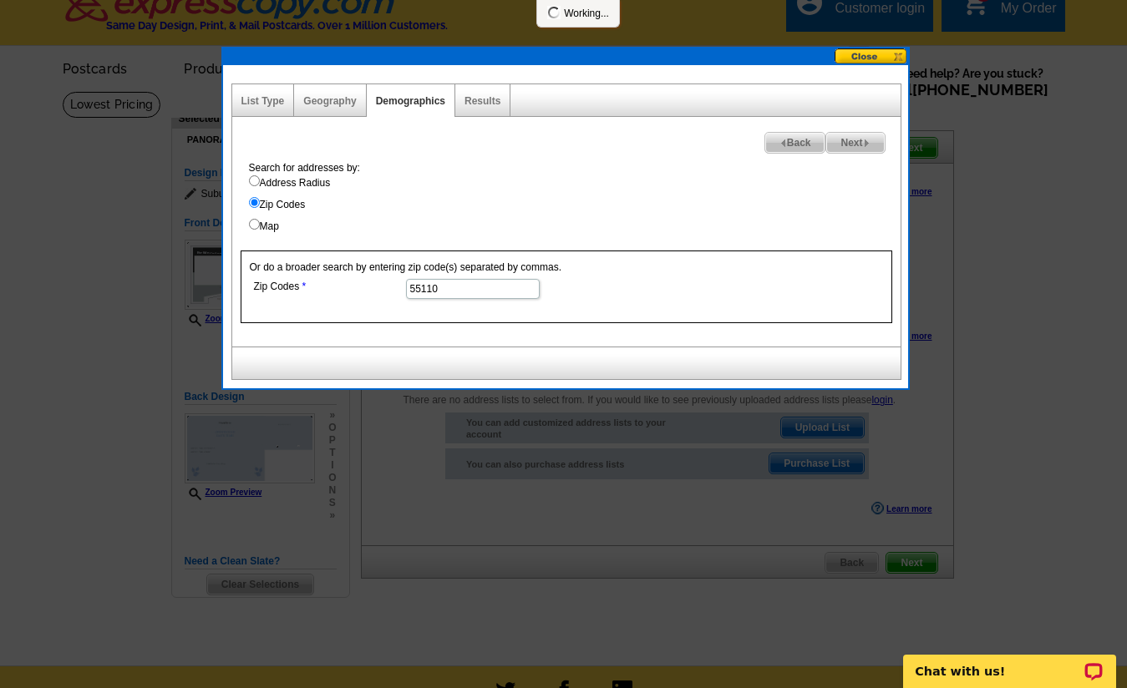
select select
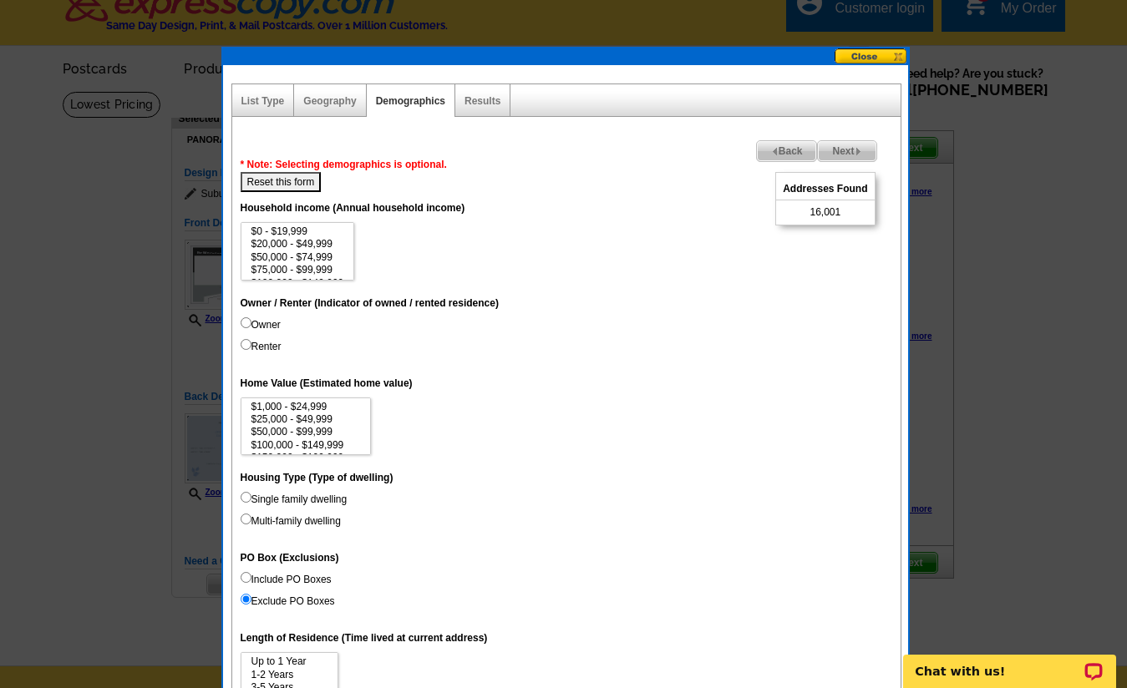
scroll to position [51, 0]
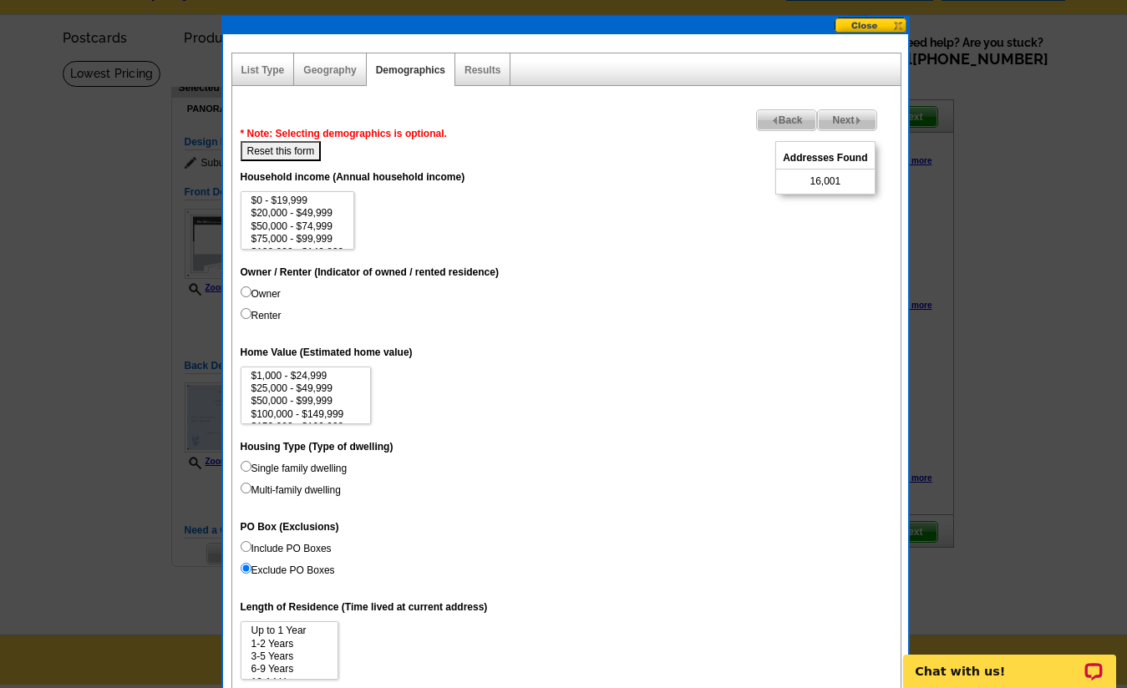
click at [248, 287] on input "Owner" at bounding box center [246, 292] width 11 height 11
radio input "true"
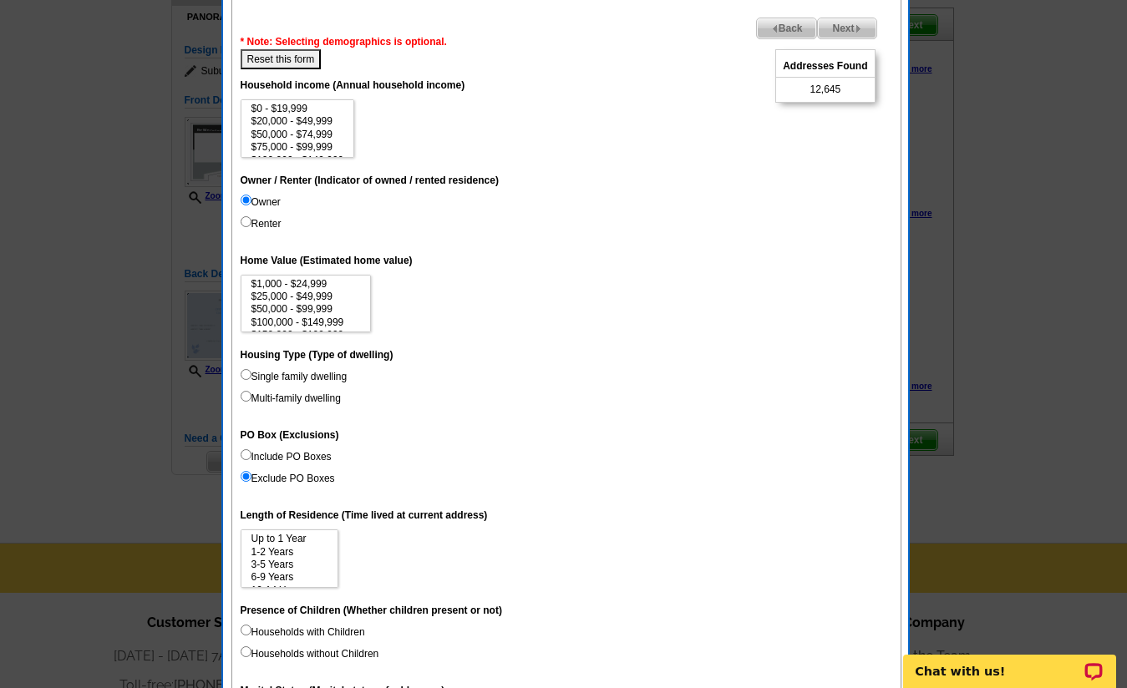
scroll to position [125, 0]
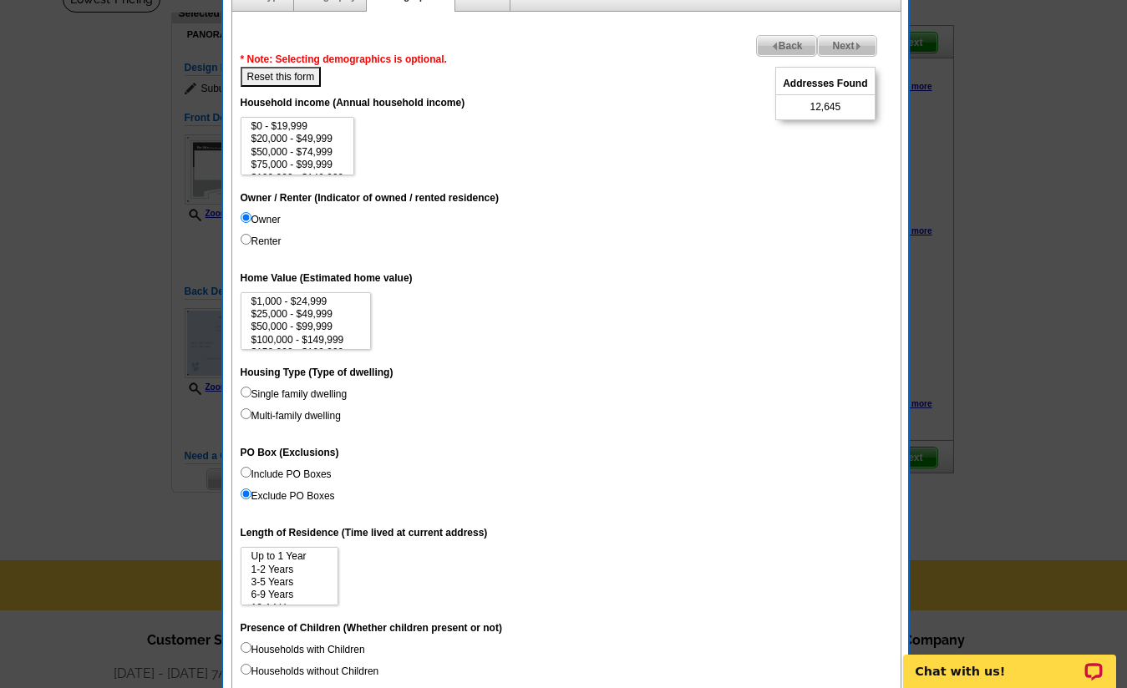
click at [852, 49] on span "Next" at bounding box center [847, 46] width 58 height 20
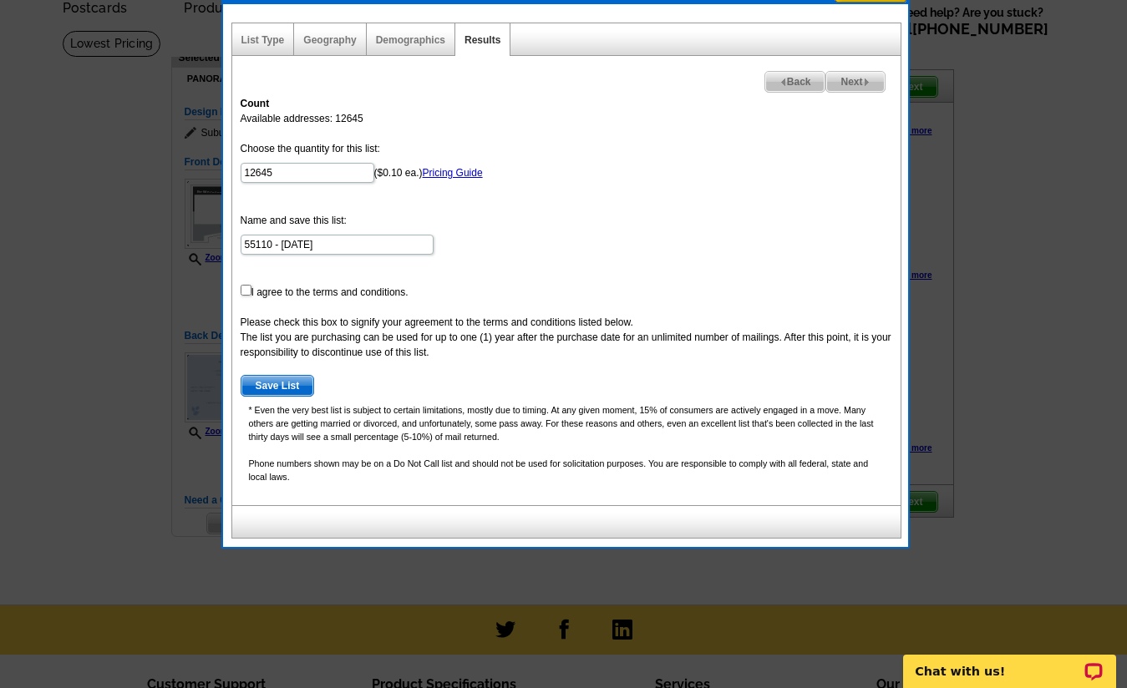
scroll to position [69, 0]
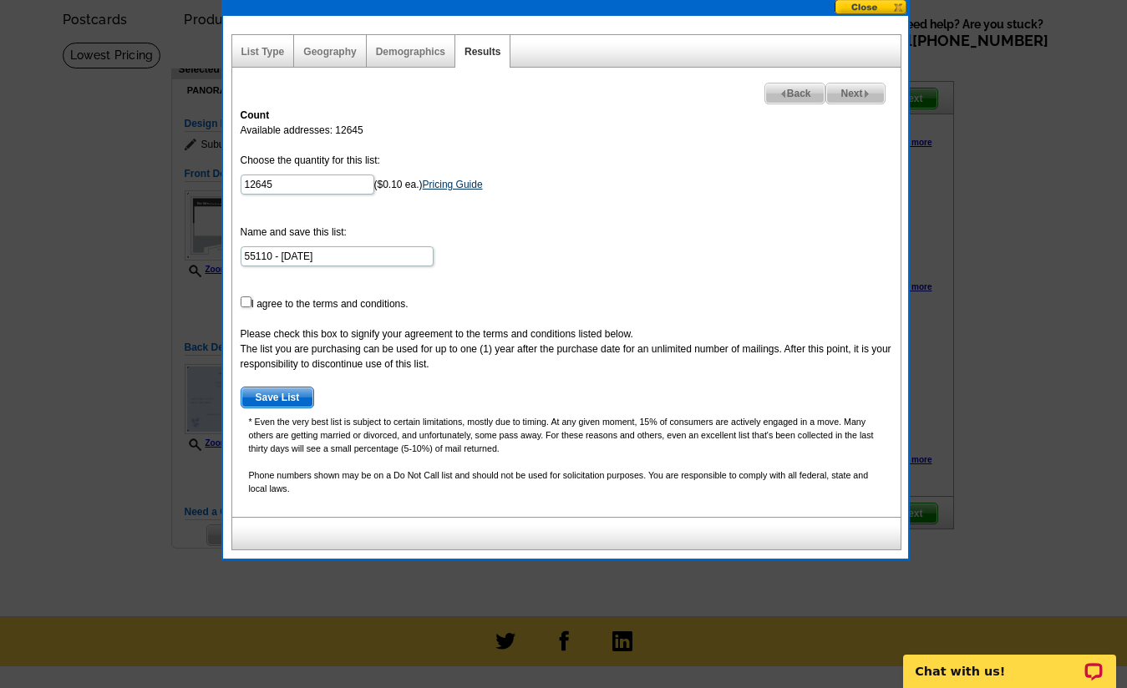
click at [423, 186] on link "Pricing Guide" at bounding box center [453, 185] width 60 height 12
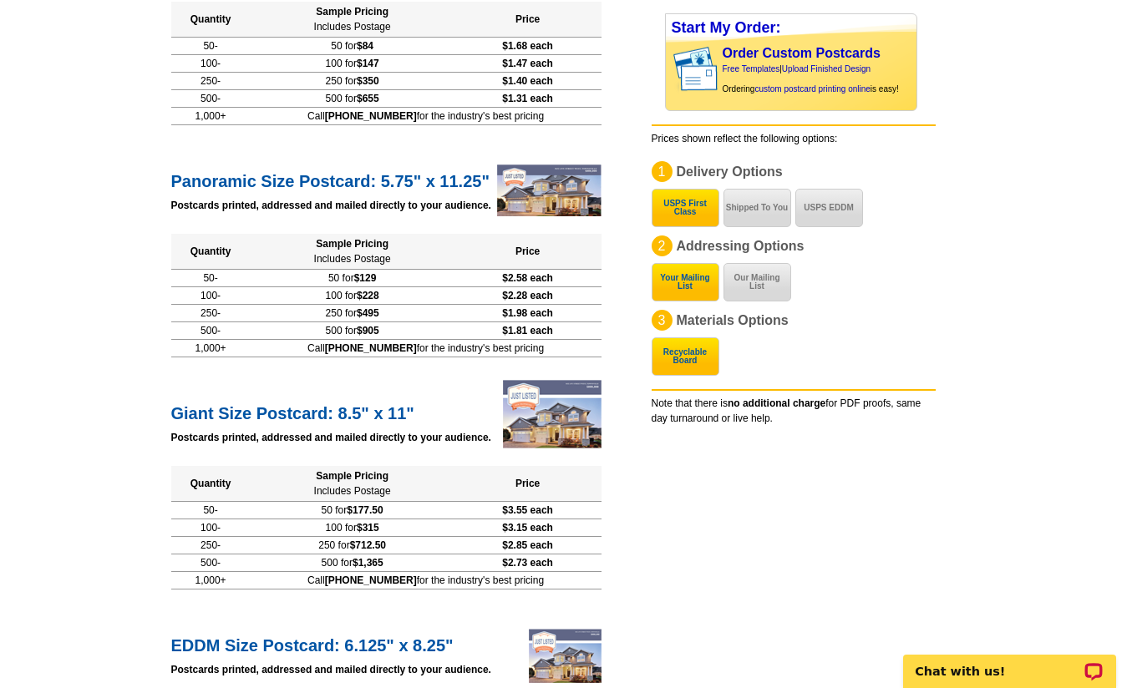
scroll to position [581, 0]
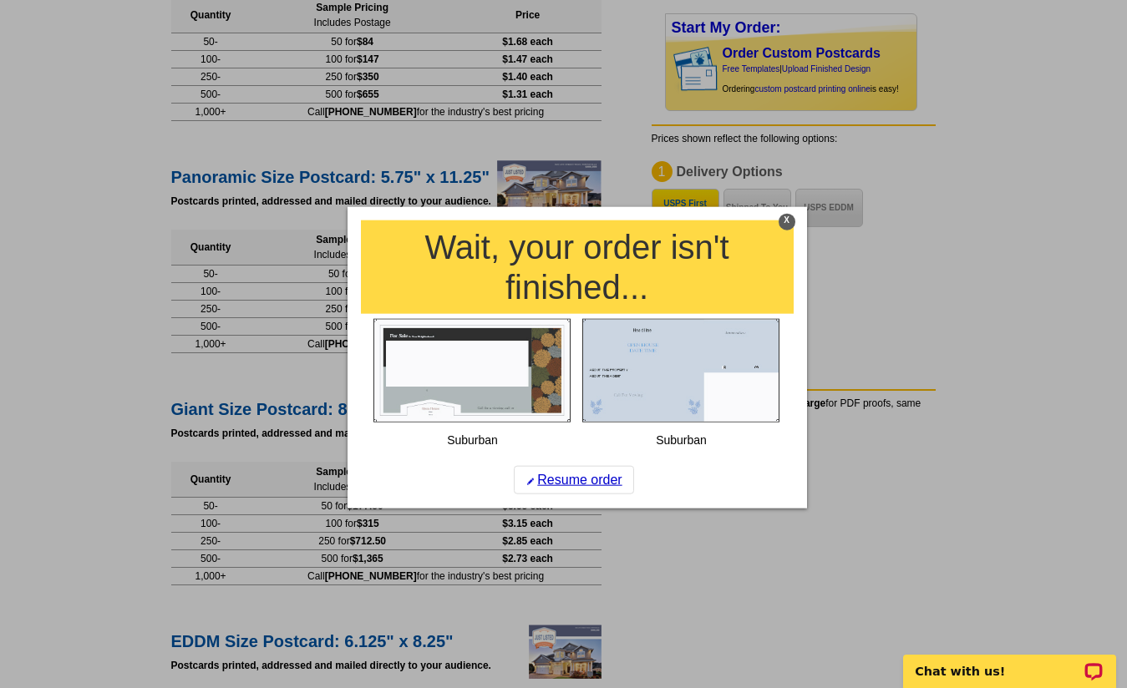
click at [914, 132] on div at bounding box center [563, 344] width 1127 height 688
click at [782, 216] on div "X" at bounding box center [787, 222] width 17 height 17
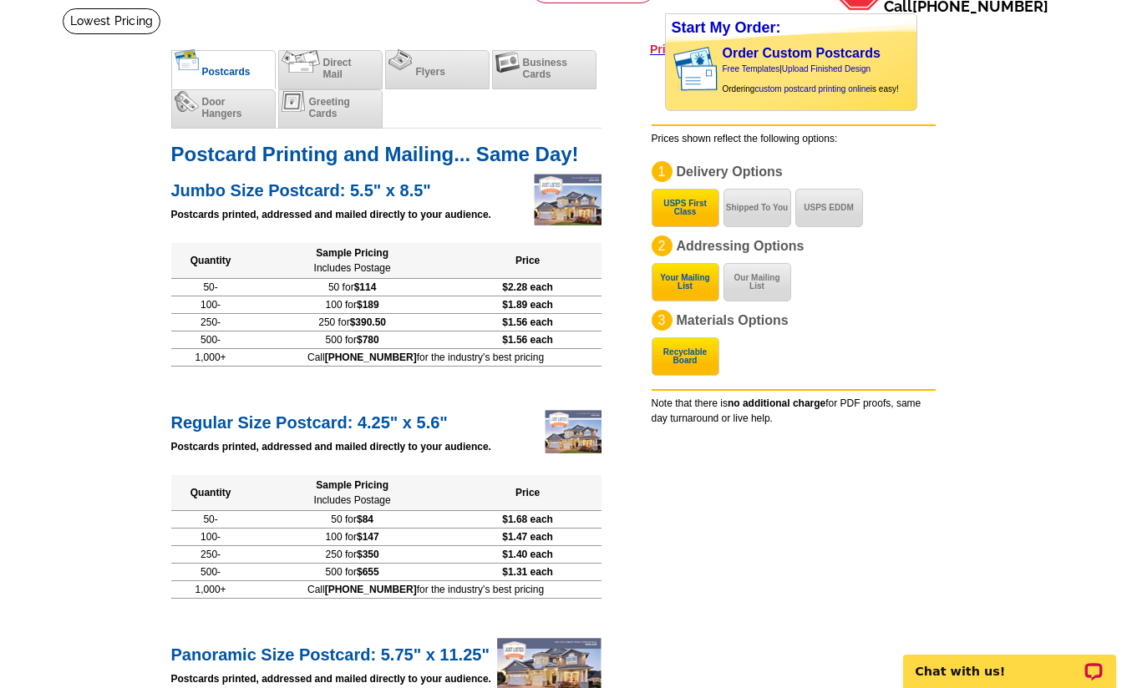
scroll to position [0, 0]
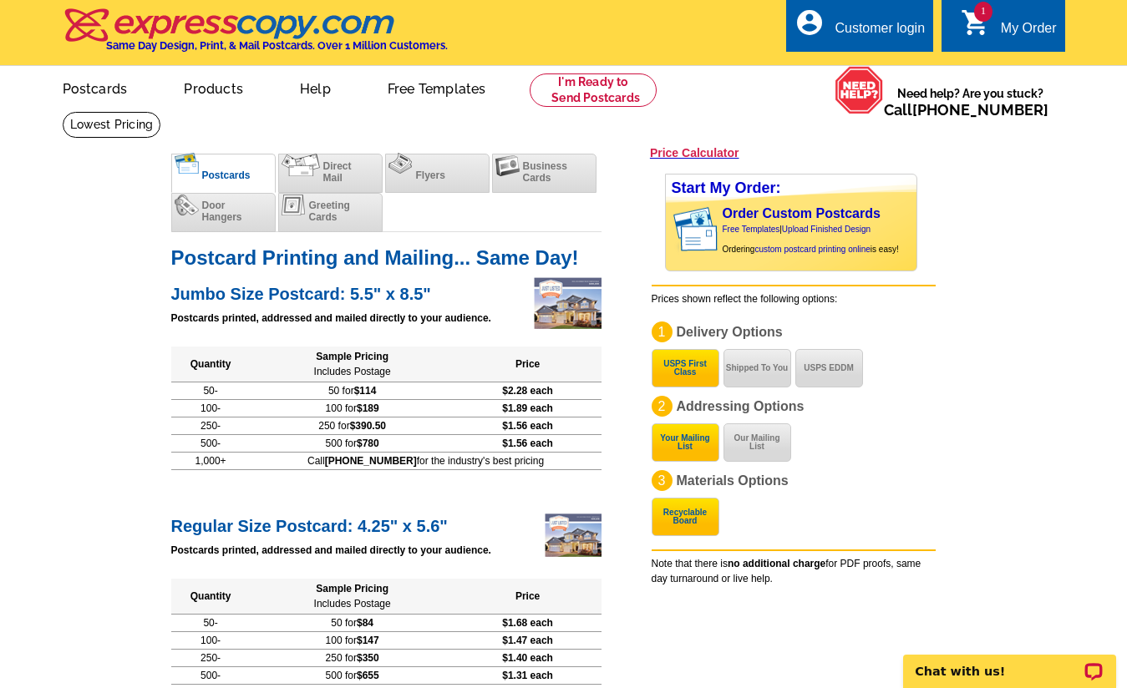
click at [891, 25] on div "Customer login" at bounding box center [880, 32] width 90 height 23
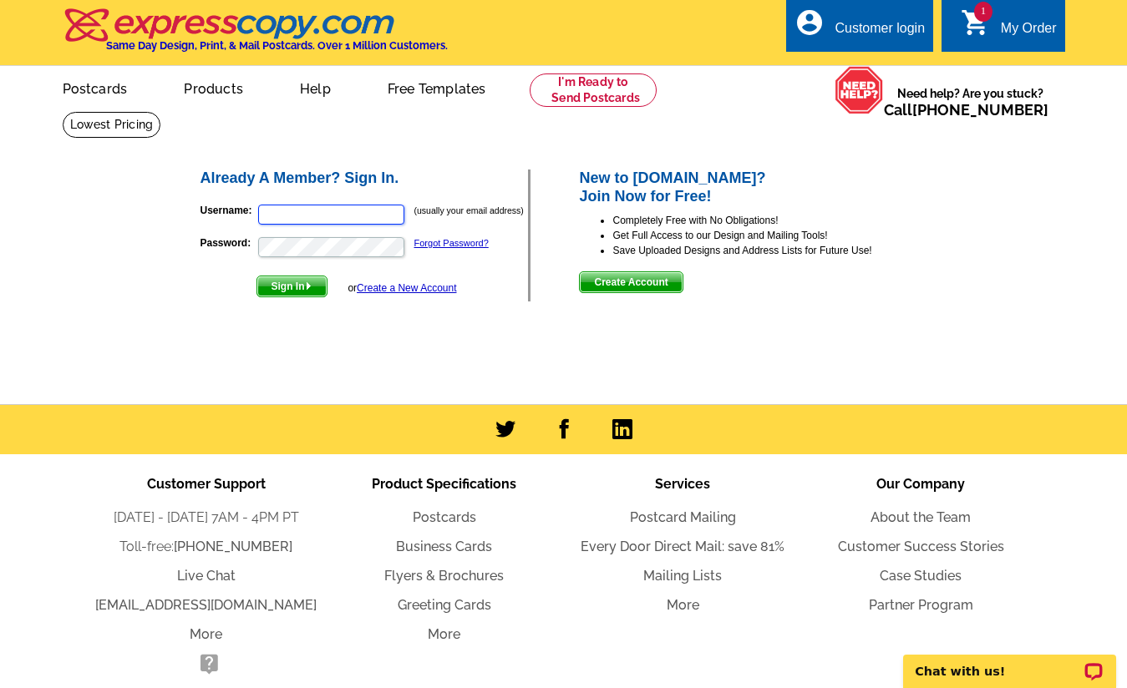
click at [341, 213] on input "Username:" at bounding box center [331, 215] width 146 height 20
type input "[EMAIL_ADDRESS][DOMAIN_NAME]"
click at [299, 287] on span "Sign In" at bounding box center [291, 287] width 69 height 20
